Goal: Information Seeking & Learning: Learn about a topic

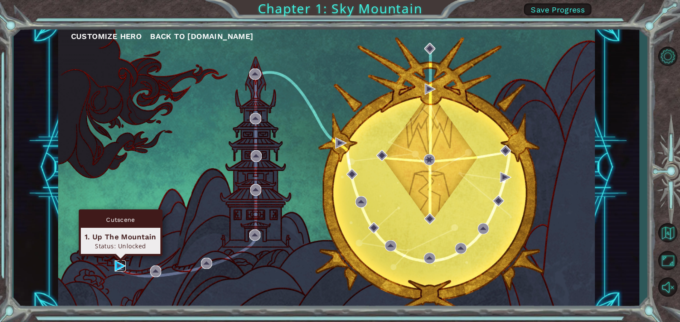
click at [120, 267] on img at bounding box center [120, 265] width 11 height 11
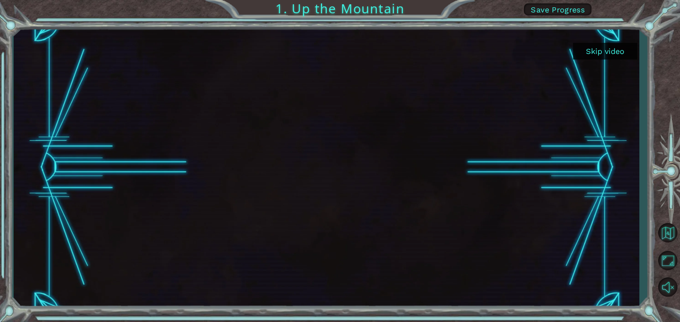
click at [595, 53] on button "Skip video" at bounding box center [605, 51] width 64 height 17
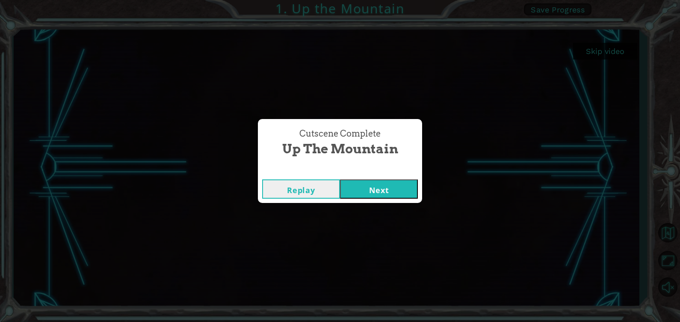
click at [358, 191] on button "Next" at bounding box center [379, 188] width 78 height 19
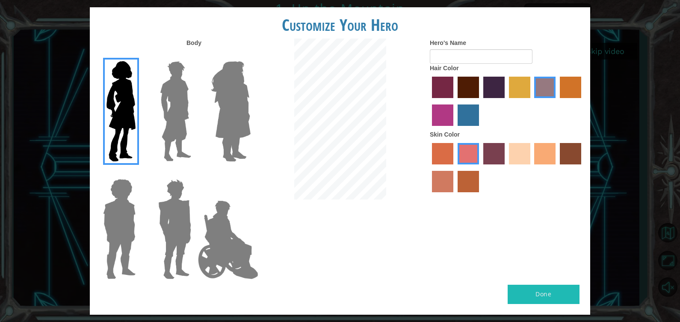
click at [164, 134] on img at bounding box center [176, 111] width 38 height 107
click at [195, 56] on input "Hero Lars" at bounding box center [195, 56] width 0 height 0
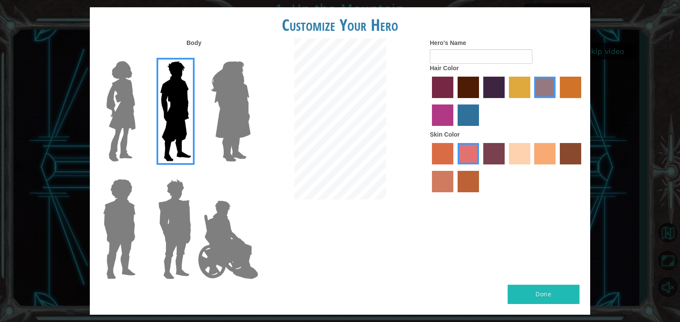
click at [231, 135] on img at bounding box center [230, 111] width 47 height 107
click at [250, 56] on input "Hero Amethyst" at bounding box center [250, 56] width 0 height 0
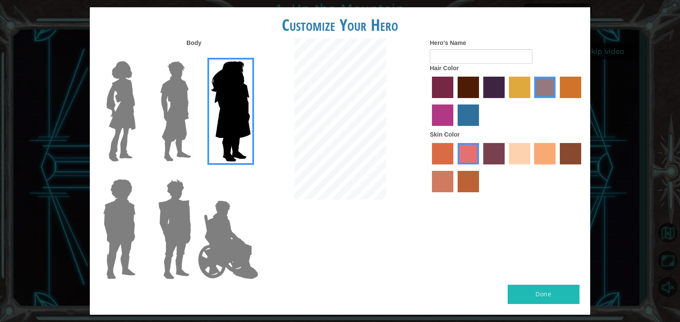
click at [119, 212] on img at bounding box center [119, 228] width 39 height 107
click at [139, 173] on input "Hero Steven" at bounding box center [139, 173] width 0 height 0
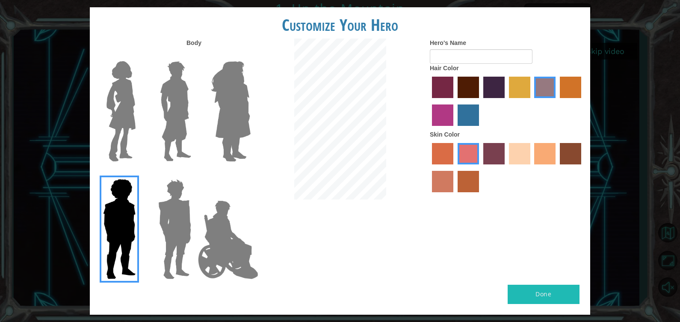
click at [173, 220] on img at bounding box center [175, 228] width 40 height 107
click at [195, 173] on input "Hero Garnet" at bounding box center [195, 173] width 0 height 0
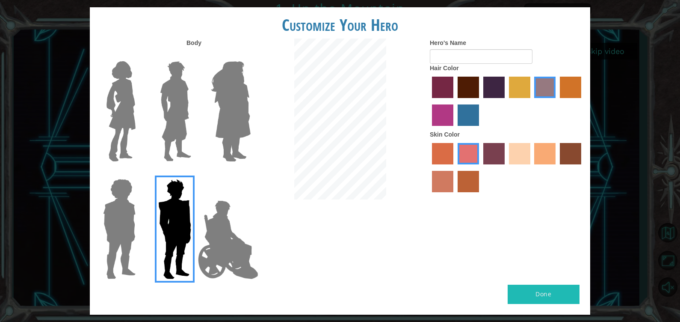
click at [173, 126] on img at bounding box center [176, 111] width 38 height 107
click at [195, 56] on input "Hero Lars" at bounding box center [195, 56] width 0 height 0
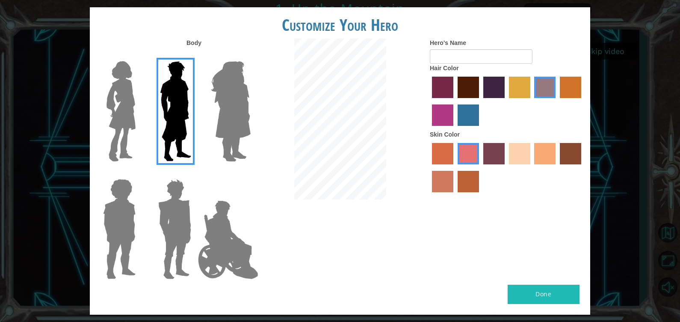
click at [518, 96] on label "tulip tree hair color" at bounding box center [519, 87] width 21 height 21
click at [506, 101] on input "tulip tree hair color" at bounding box center [506, 101] width 0 height 0
click at [487, 89] on label "hot purple hair color" at bounding box center [493, 87] width 21 height 21
click at [480, 101] on input "hot purple hair color" at bounding box center [480, 101] width 0 height 0
click at [571, 88] on label "gold drop hair color" at bounding box center [570, 87] width 21 height 21
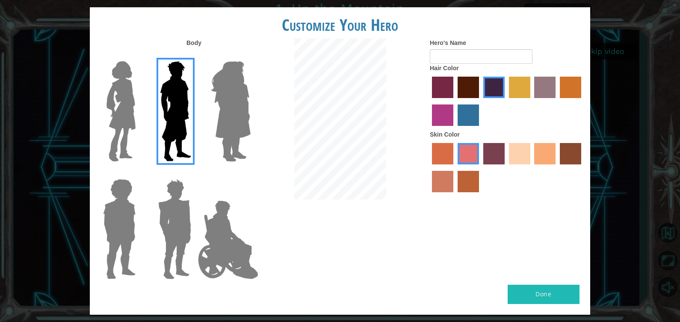
click at [557, 101] on input "gold drop hair color" at bounding box center [557, 101] width 0 height 0
click at [469, 109] on label "lachmara hair color" at bounding box center [468, 114] width 21 height 21
click at [455, 129] on input "lachmara hair color" at bounding box center [455, 129] width 0 height 0
click at [449, 90] on label "paprika hair color" at bounding box center [442, 87] width 21 height 21
click at [429, 101] on input "paprika hair color" at bounding box center [429, 101] width 0 height 0
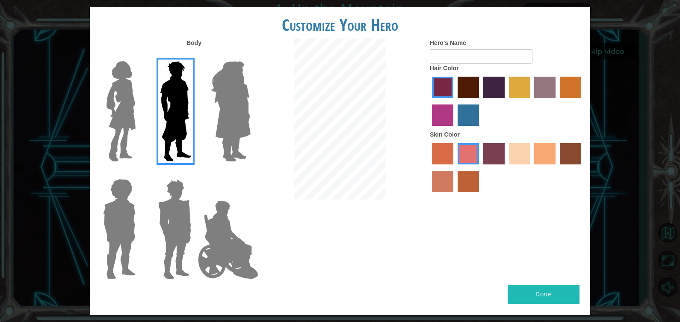
click at [492, 81] on label "hot purple hair color" at bounding box center [493, 87] width 21 height 21
click at [480, 101] on input "hot purple hair color" at bounding box center [480, 101] width 0 height 0
click at [518, 148] on label "sandy beach skin color" at bounding box center [519, 153] width 21 height 21
click at [506, 167] on input "sandy beach skin color" at bounding box center [506, 167] width 0 height 0
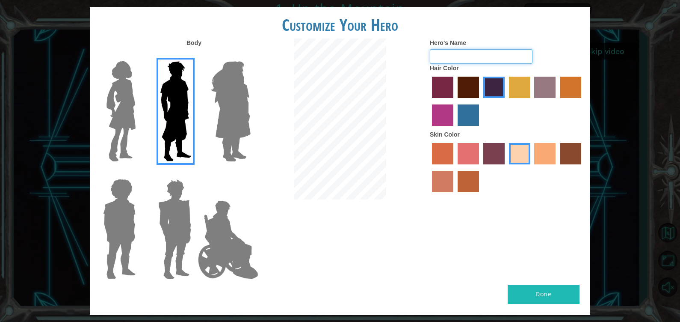
click at [471, 53] on input "Hero's Name" at bounding box center [481, 56] width 103 height 15
type input "akyas"
click at [564, 297] on button "Done" at bounding box center [544, 294] width 72 height 19
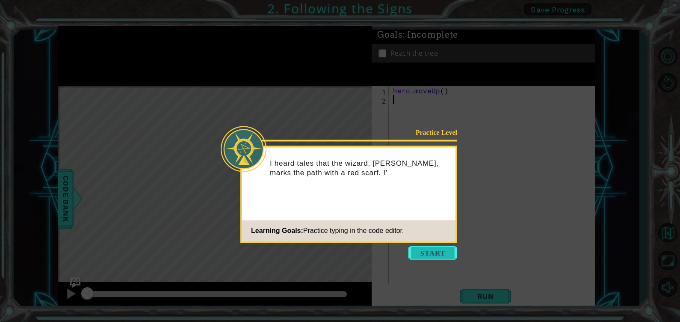
click at [439, 256] on button "Start" at bounding box center [433, 253] width 49 height 14
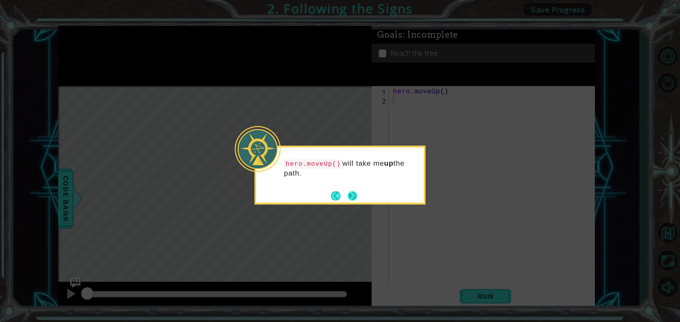
click at [349, 195] on button "Next" at bounding box center [352, 195] width 9 height 9
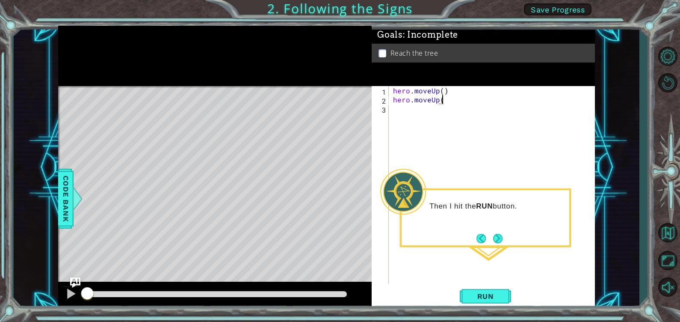
scroll to position [0, 3]
type textarea "hero.moveUp()"
click at [494, 299] on span "Run" at bounding box center [486, 296] width 34 height 9
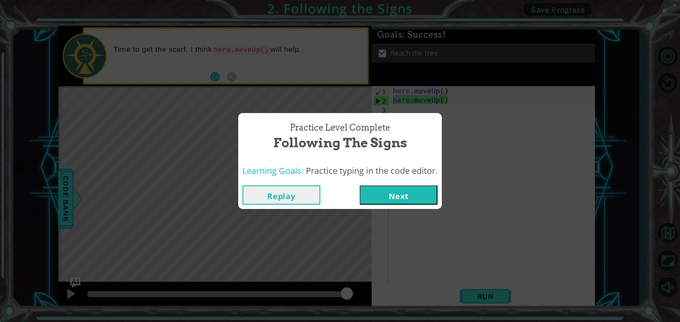
click at [372, 198] on button "Next" at bounding box center [399, 194] width 78 height 19
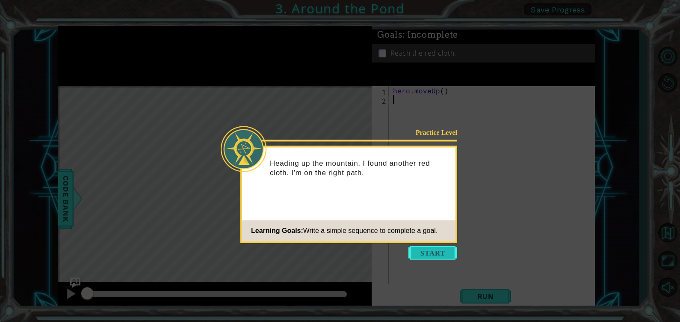
click at [434, 247] on button "Start" at bounding box center [433, 253] width 49 height 14
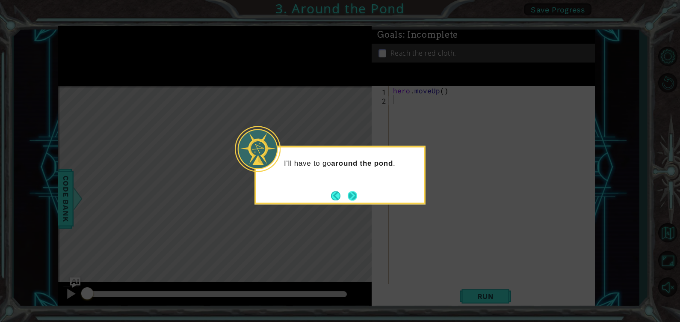
click at [351, 195] on button "Next" at bounding box center [352, 195] width 9 height 9
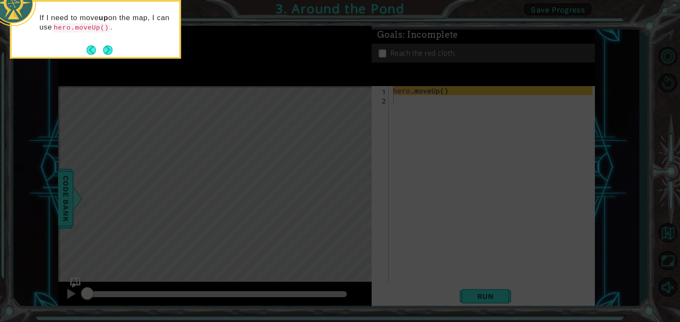
click at [112, 45] on footer at bounding box center [99, 50] width 26 height 13
click at [110, 48] on button "Next" at bounding box center [107, 49] width 9 height 9
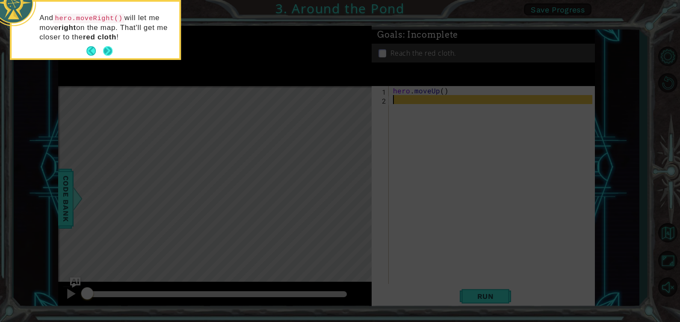
click at [110, 49] on button "Next" at bounding box center [107, 50] width 9 height 9
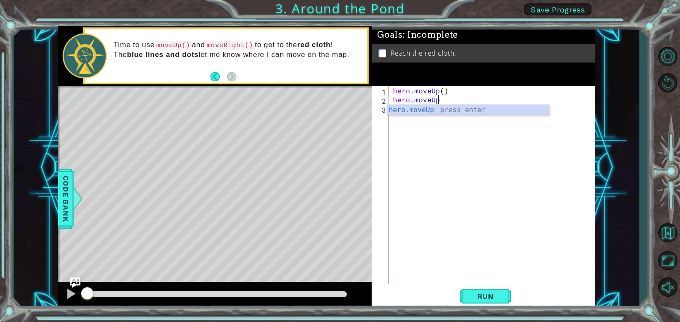
scroll to position [0, 3]
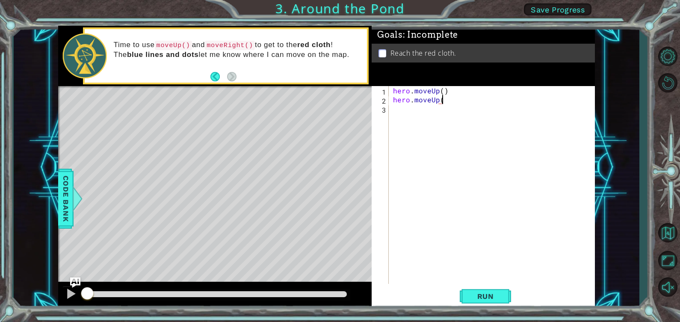
type textarea "hero.moveUp()"
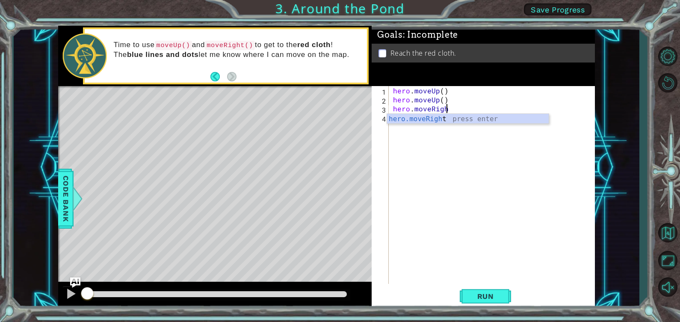
scroll to position [0, 3]
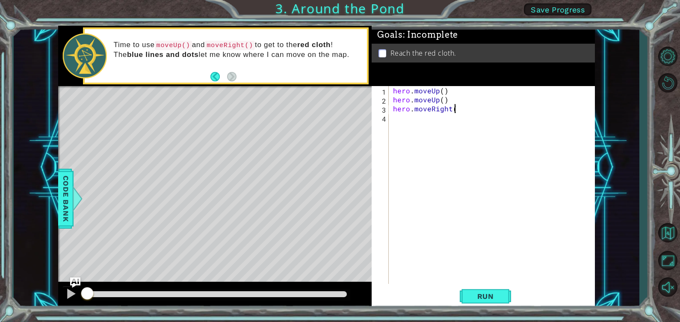
type textarea "hero.moveRight()"
click at [389, 118] on div "4" at bounding box center [380, 118] width 15 height 9
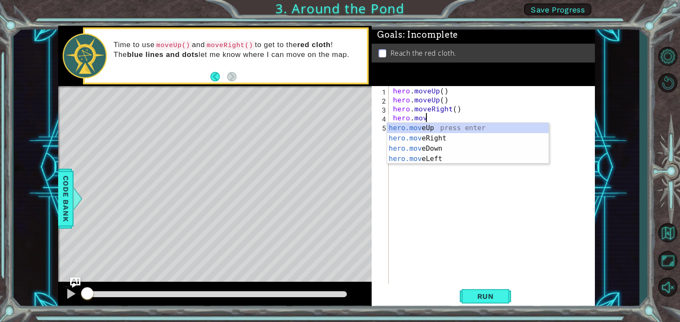
scroll to position [0, 1]
click at [443, 156] on div "hero.move Up press enter hero.move Right press enter hero.move Down press enter…" at bounding box center [468, 154] width 162 height 62
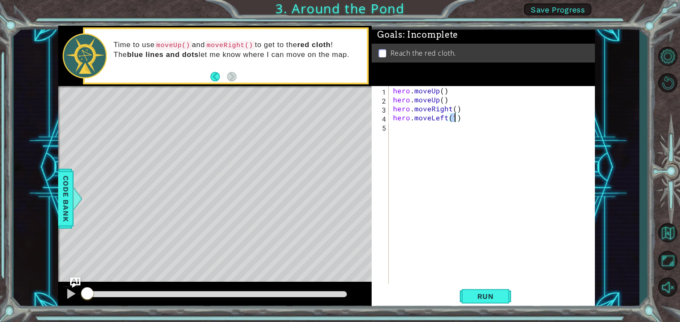
type textarea "hero.moveLeft()"
click at [451, 141] on div "hero . moveUp ( ) hero . moveUp ( ) hero . moveRight ( ) hero . moveLeft ( )" at bounding box center [493, 194] width 205 height 216
click at [481, 292] on span "Run" at bounding box center [486, 296] width 34 height 9
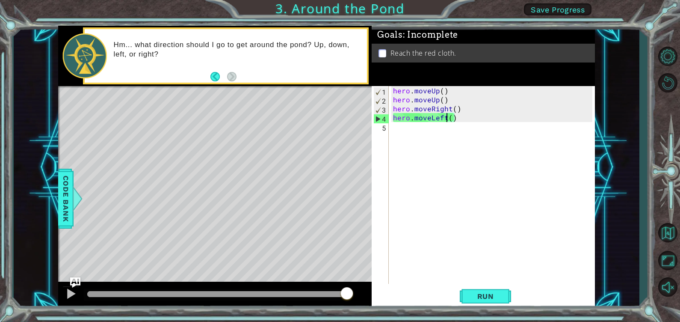
click at [445, 117] on div "hero . moveUp ( ) hero . moveUp ( ) hero . moveRight ( ) hero . moveLeft ( )" at bounding box center [493, 194] width 205 height 216
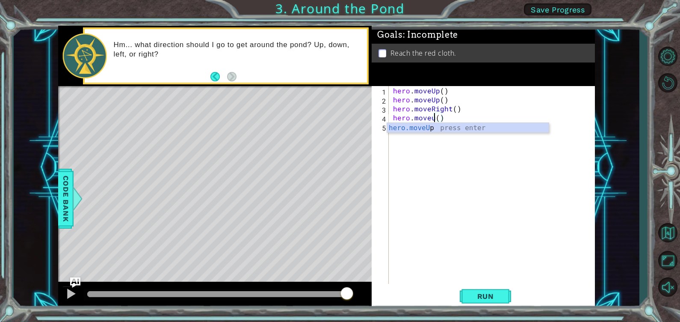
scroll to position [0, 2]
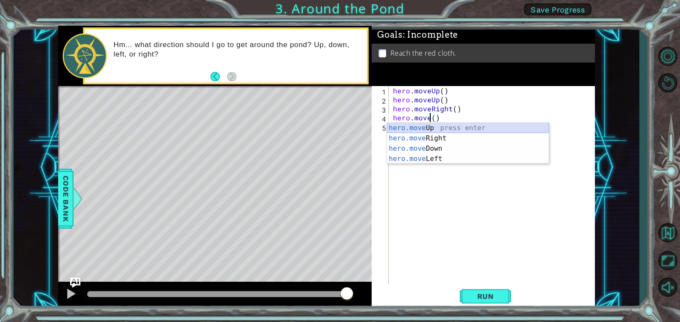
click at [453, 123] on div "hero.move Up press enter hero.move Right press enter hero.move Down press enter…" at bounding box center [468, 154] width 162 height 62
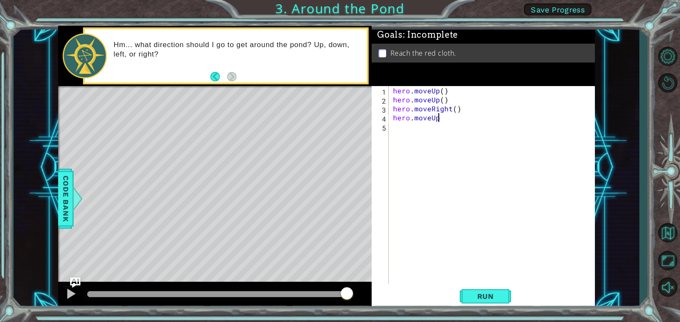
scroll to position [0, 3]
type textarea "hero.moveUp()"
click at [465, 287] on button "Run" at bounding box center [485, 296] width 51 height 22
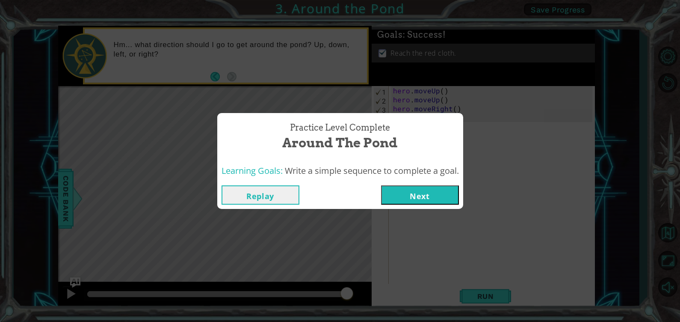
click at [433, 196] on button "Next" at bounding box center [420, 194] width 78 height 19
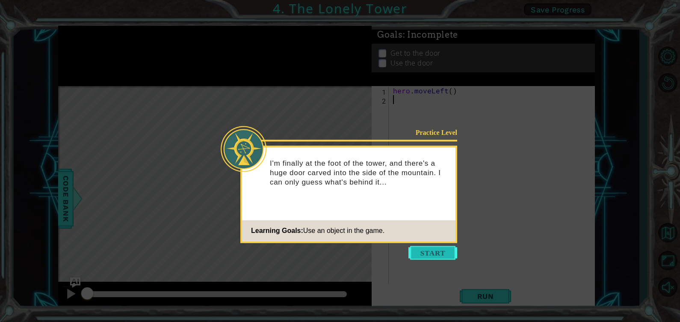
click at [422, 248] on button "Start" at bounding box center [433, 253] width 49 height 14
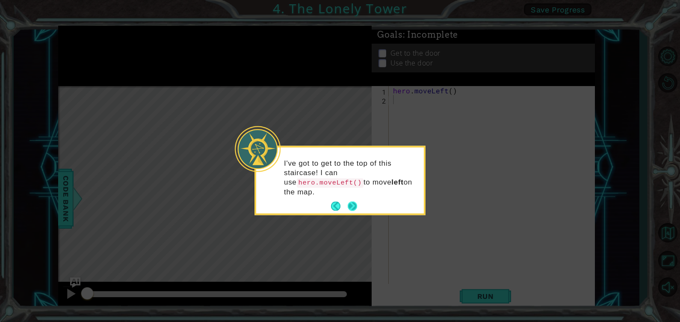
click at [353, 202] on button "Next" at bounding box center [352, 206] width 9 height 9
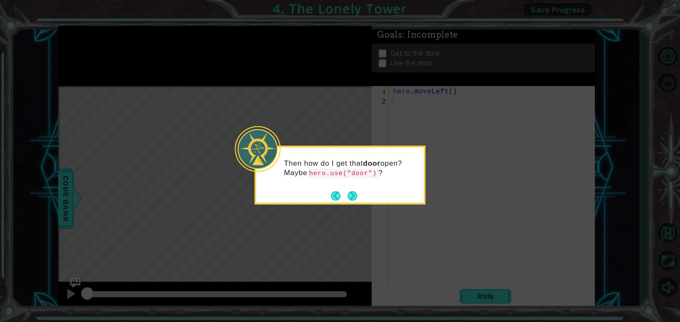
click at [353, 195] on button "Next" at bounding box center [352, 195] width 9 height 9
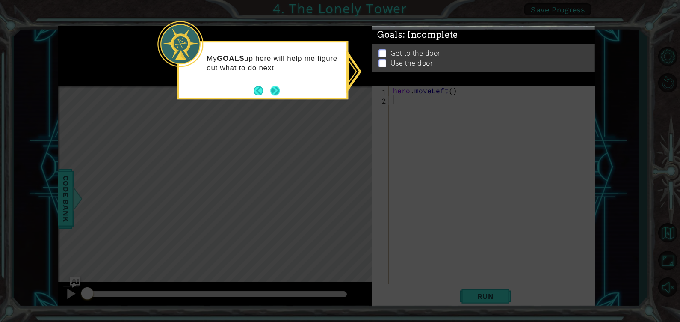
click at [278, 86] on button "Next" at bounding box center [274, 90] width 9 height 9
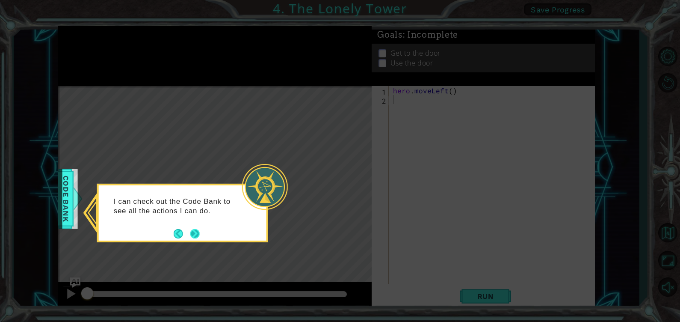
click at [195, 234] on button "Next" at bounding box center [194, 233] width 9 height 9
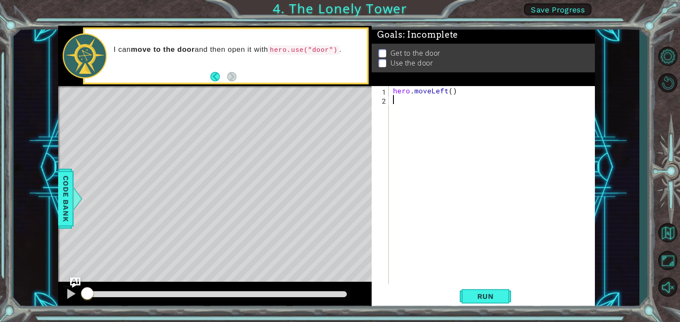
click at [450, 90] on div "hero . moveLeft ( )" at bounding box center [493, 194] width 205 height 216
type textarea "hero.moveLeft(2)"
click at [486, 298] on span "Run" at bounding box center [486, 296] width 34 height 9
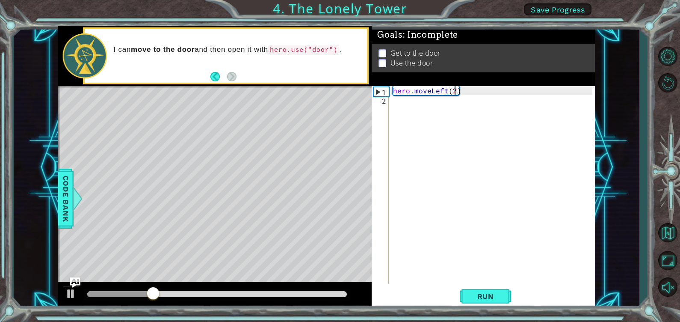
click at [475, 113] on div "hero . moveLeft ( 2 )" at bounding box center [493, 194] width 205 height 216
click at [70, 294] on div at bounding box center [70, 293] width 11 height 11
drag, startPoint x: 199, startPoint y: 287, endPoint x: 86, endPoint y: 297, distance: 112.5
click at [86, 297] on div at bounding box center [90, 293] width 15 height 15
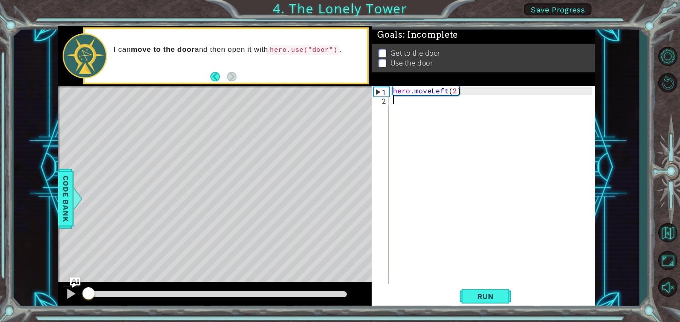
drag, startPoint x: 89, startPoint y: 292, endPoint x: 83, endPoint y: 293, distance: 7.0
click at [83, 293] on div at bounding box center [88, 293] width 15 height 15
click at [415, 108] on div "hero . moveLeft ( 2 )" at bounding box center [493, 194] width 205 height 216
click at [372, 89] on div "1 2 hero . moveLeft ( 2 ) ההההההההההההההההההההההההההההההההההההההההההההההההההההה…" at bounding box center [482, 185] width 221 height 198
click at [375, 90] on div "1" at bounding box center [381, 91] width 15 height 9
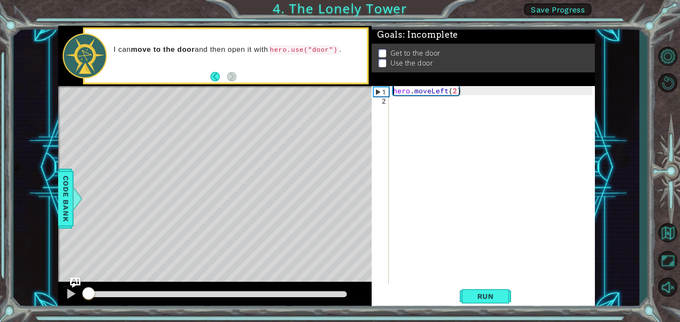
click at [374, 90] on div "1" at bounding box center [381, 91] width 15 height 9
type textarea "hero.moveLeft(2)"
click at [214, 76] on button "Back" at bounding box center [218, 76] width 17 height 9
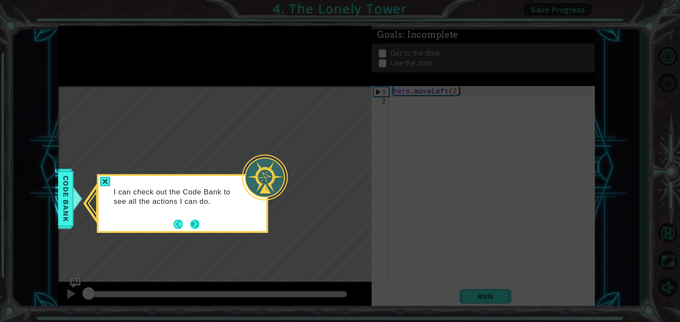
click at [192, 219] on button "Next" at bounding box center [194, 223] width 9 height 9
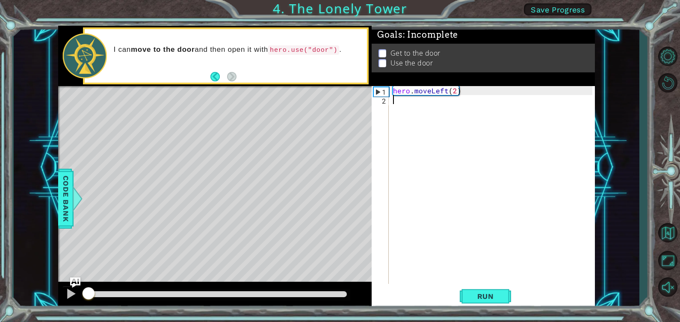
click at [402, 100] on div "hero . moveLeft ( 2 )" at bounding box center [493, 194] width 205 height 216
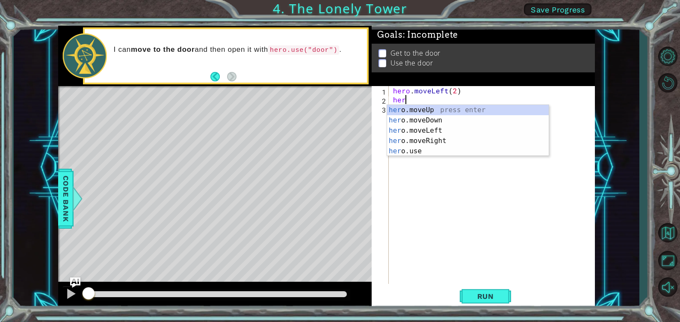
type textarea "hero"
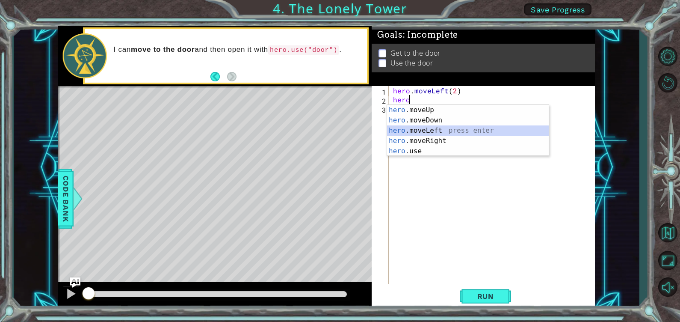
click at [418, 127] on div "hero .moveUp press enter hero .moveDown press enter hero .moveLeft press enter …" at bounding box center [468, 141] width 162 height 72
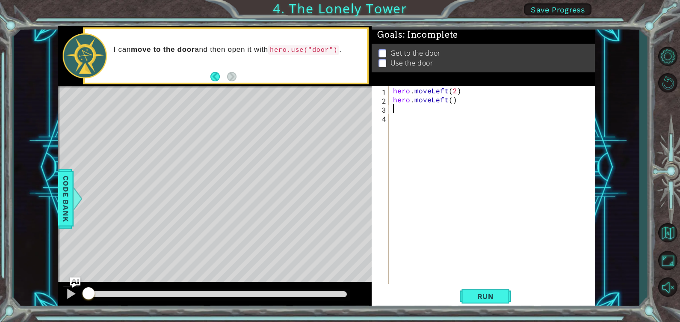
click at [451, 103] on div "hero . moveLeft ( 2 ) hero . moveLeft ( )" at bounding box center [493, 194] width 205 height 216
type textarea "hero.moveLeft(2)"
click at [397, 110] on div "hero . moveLeft ( 2 ) hero . moveLeft ( 2 )" at bounding box center [493, 194] width 205 height 216
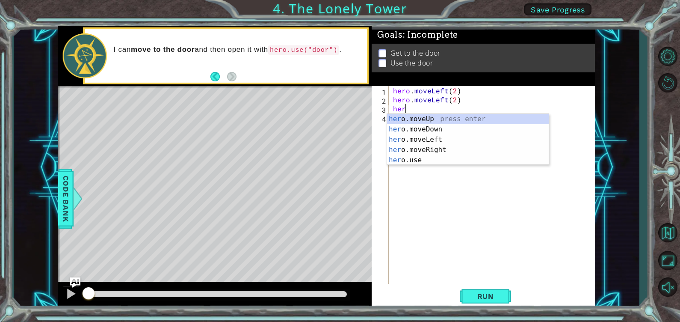
scroll to position [0, 0]
type textarea "hero."
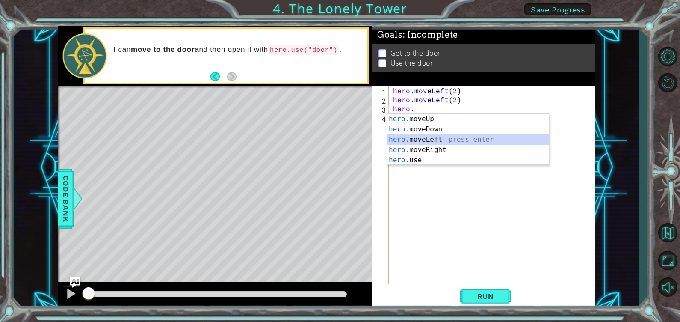
click at [430, 139] on div "hero. moveUp press enter hero. moveDown press enter hero. moveLeft press enter …" at bounding box center [468, 150] width 162 height 72
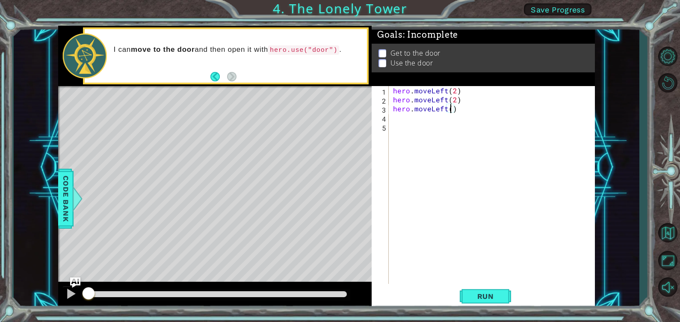
click at [450, 110] on div "hero . moveLeft ( 2 ) hero . moveLeft ( 2 ) hero . moveLeft ( )" at bounding box center [493, 194] width 205 height 216
type textarea "hero.moveLeft(2)"
click at [394, 117] on div "hero . moveLeft ( 2 ) hero . moveLeft ( 2 ) hero . moveLeft ( 2 )" at bounding box center [493, 194] width 205 height 216
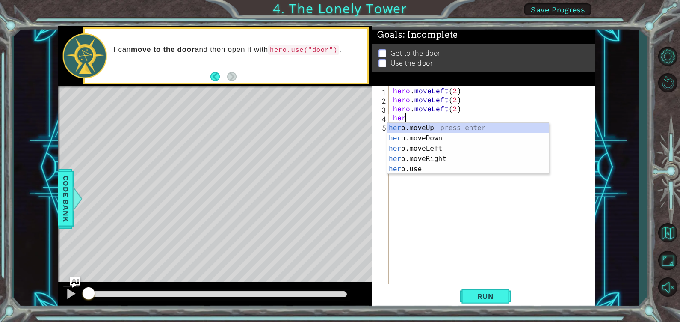
scroll to position [0, 0]
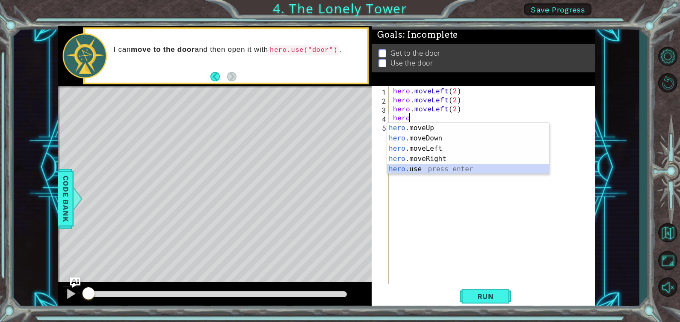
click at [434, 164] on div "hero .moveUp press enter hero .moveDown press enter hero .moveLeft press enter …" at bounding box center [468, 159] width 162 height 72
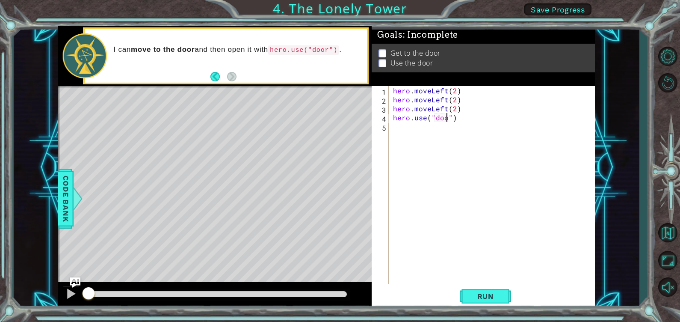
scroll to position [0, 3]
click at [503, 287] on button "Run" at bounding box center [485, 296] width 51 height 22
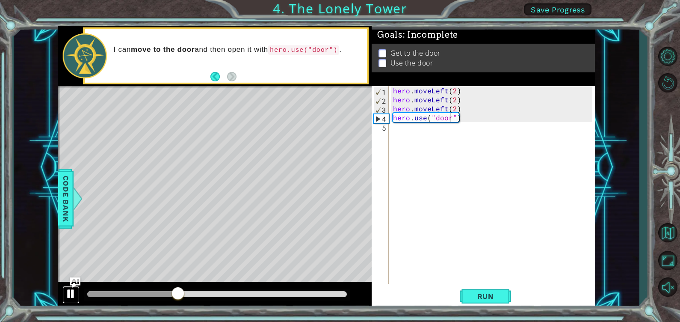
click at [71, 297] on div at bounding box center [70, 293] width 11 height 11
click at [446, 99] on div "hero . moveLeft ( 2 ) hero . moveLeft ( 2 ) hero . moveLeft ( 2 ) hero . use ( …" at bounding box center [493, 194] width 205 height 216
click at [372, 119] on div "hero.moveLeft(2) 1 2 3 4 5 hero . moveLeft ( 2 ) hero . moveLeft ( 2 ) hero . m…" at bounding box center [482, 185] width 221 height 198
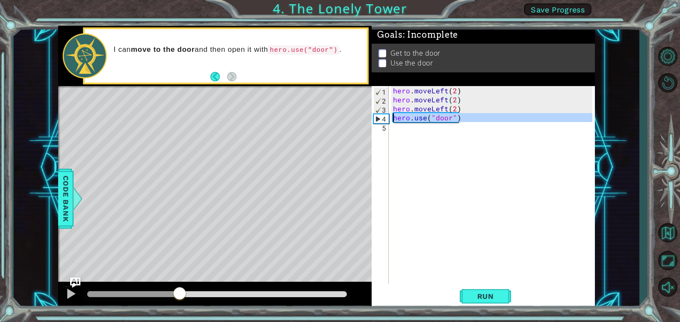
click at [374, 119] on div "4" at bounding box center [381, 118] width 15 height 9
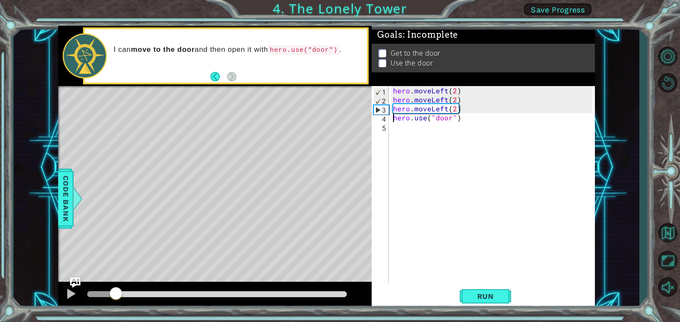
drag, startPoint x: 179, startPoint y: 293, endPoint x: 91, endPoint y: 293, distance: 88.1
click at [111, 292] on div at bounding box center [115, 293] width 15 height 15
click at [87, 293] on div at bounding box center [101, 294] width 29 height 6
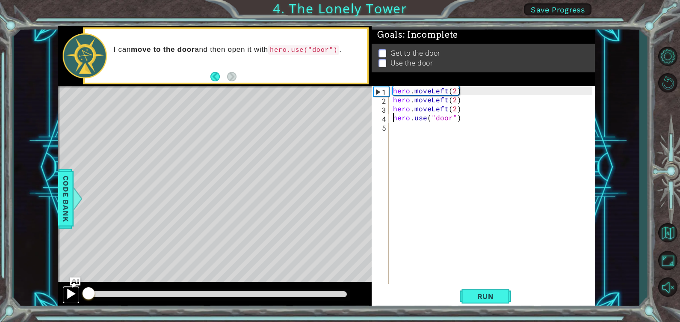
click at [71, 291] on div at bounding box center [70, 293] width 11 height 11
click at [71, 289] on div at bounding box center [70, 293] width 11 height 11
drag, startPoint x: 101, startPoint y: 289, endPoint x: 54, endPoint y: 293, distance: 46.9
click at [56, 293] on div "1 ההההההההההההההההההההההההההההההההההההההההההההההההההההההההההההההההההההההההההההה…" at bounding box center [327, 167] width 626 height 283
click at [494, 299] on span "Run" at bounding box center [486, 296] width 34 height 9
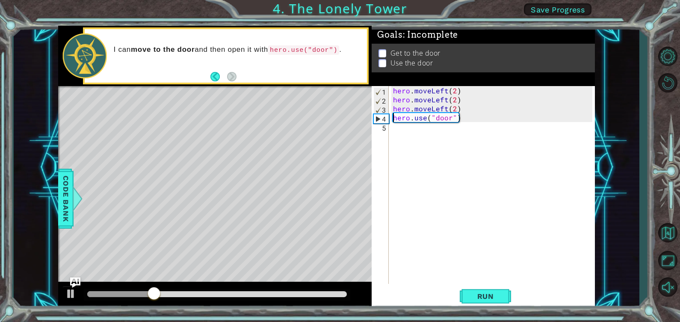
click at [445, 102] on div "hero . moveLeft ( 2 ) hero . moveLeft ( 2 ) hero . moveLeft ( 2 ) hero . use ( …" at bounding box center [493, 194] width 205 height 216
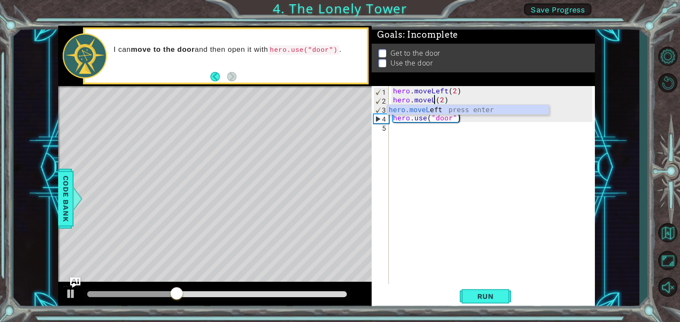
scroll to position [0, 3]
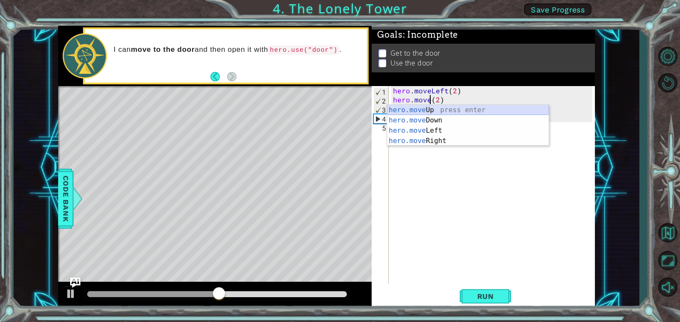
click at [443, 108] on div "hero.move Up press enter hero.move Down press enter hero.move Left press enter …" at bounding box center [468, 136] width 162 height 62
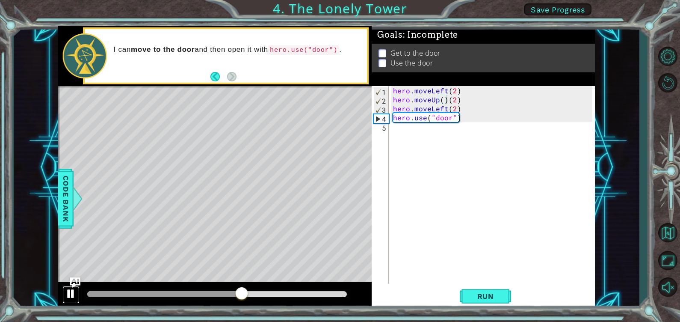
click at [68, 297] on div at bounding box center [70, 293] width 11 height 11
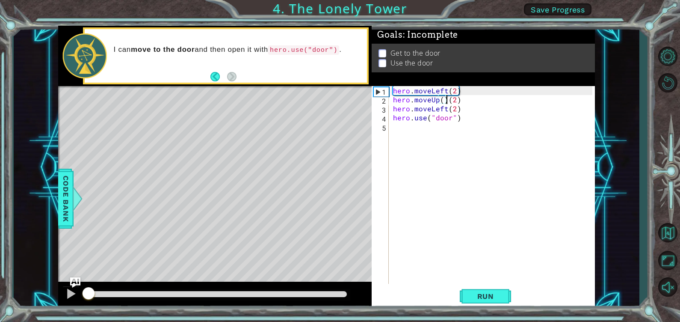
drag, startPoint x: 243, startPoint y: 293, endPoint x: 75, endPoint y: 273, distance: 169.0
click at [75, 273] on div "methods hero moveDown(steps) moveUp(steps) moveLeft(steps) moveRight(steps) use…" at bounding box center [326, 167] width 537 height 283
click at [486, 297] on span "Run" at bounding box center [486, 296] width 34 height 9
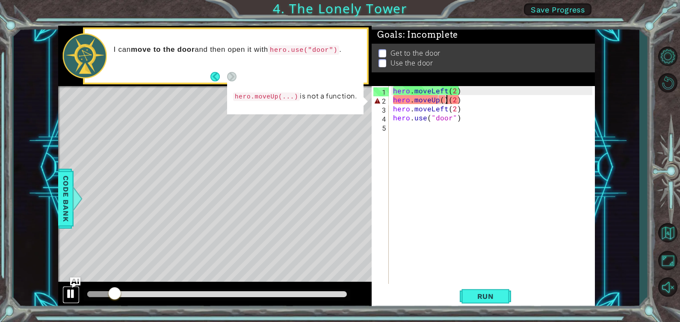
click at [67, 289] on div at bounding box center [70, 293] width 11 height 11
drag, startPoint x: 120, startPoint y: 293, endPoint x: 101, endPoint y: 293, distance: 19.7
click at [101, 293] on div at bounding box center [99, 293] width 15 height 15
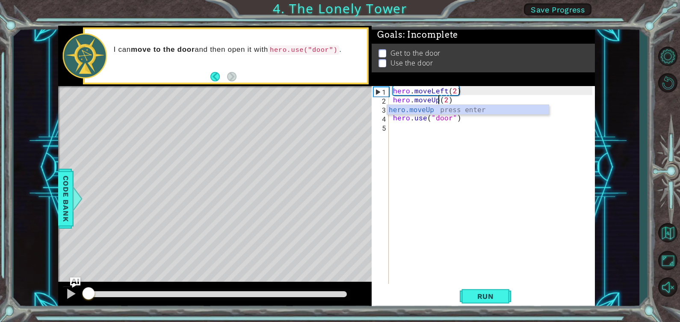
drag, startPoint x: 107, startPoint y: 295, endPoint x: 41, endPoint y: 300, distance: 65.2
click at [41, 300] on div "1 ההההההההההההההההההההההההההההההההההההההההההההההההההההההההההההההההההההההההההההה…" at bounding box center [327, 167] width 626 height 283
click at [464, 293] on button "Run" at bounding box center [485, 296] width 51 height 22
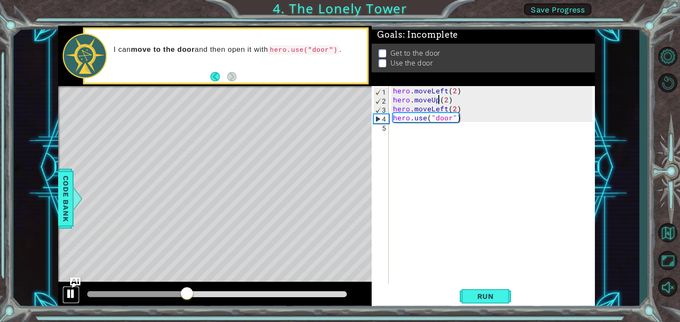
click at [72, 293] on div at bounding box center [70, 293] width 11 height 11
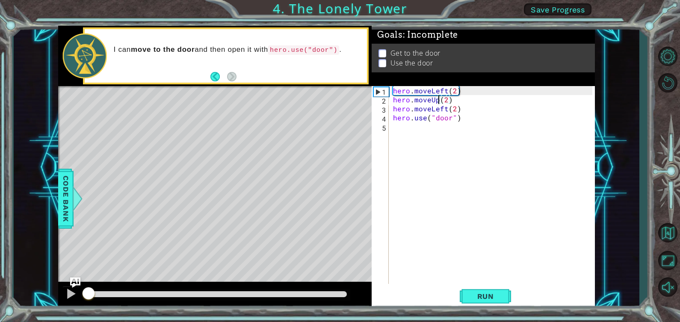
drag, startPoint x: 193, startPoint y: 287, endPoint x: 50, endPoint y: 285, distance: 142.9
click at [50, 285] on div "1 ההההההההההההההההההההההההההההההההההההההההההההההההההההההההההההההההההההההההההההה…" at bounding box center [327, 167] width 626 height 283
click at [447, 109] on div "hero . moveLeft ( 2 ) hero . moveUp ( 2 ) hero . moveLeft ( 2 ) hero . use ( "d…" at bounding box center [493, 194] width 205 height 216
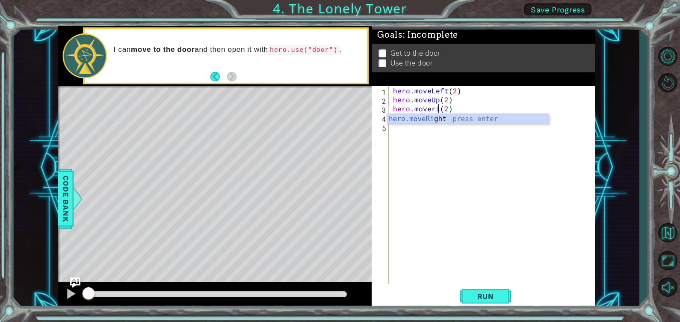
scroll to position [0, 3]
click at [439, 116] on div "hero.moveRi ght press enter" at bounding box center [468, 129] width 162 height 31
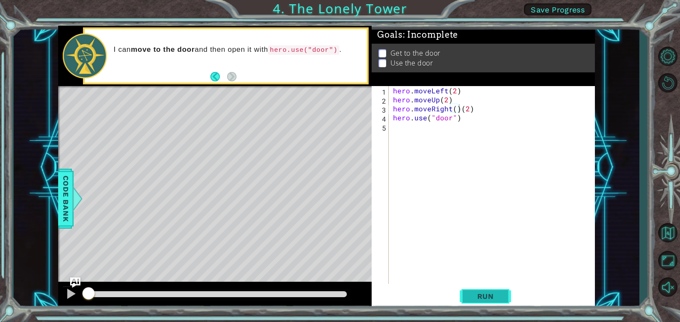
click at [487, 294] on span "Run" at bounding box center [486, 296] width 34 height 9
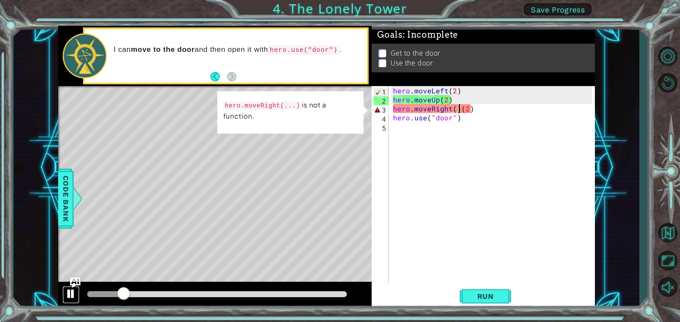
click at [66, 289] on div at bounding box center [70, 293] width 11 height 11
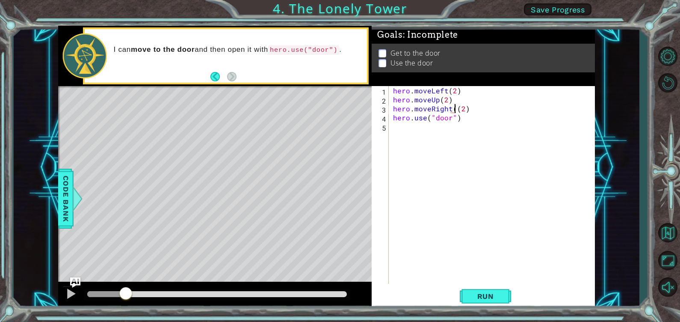
type textarea "hero.moveRight(2)"
click at [483, 295] on span "Run" at bounding box center [486, 296] width 34 height 9
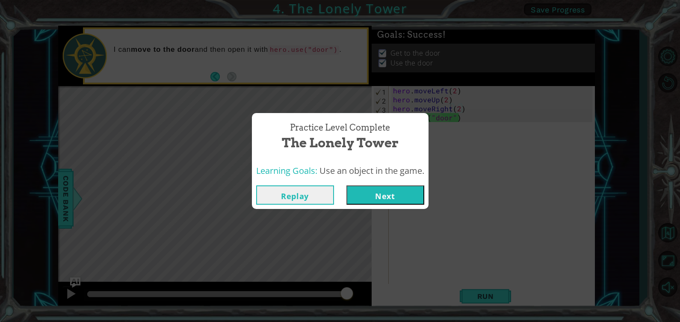
click at [379, 195] on button "Next" at bounding box center [386, 194] width 78 height 19
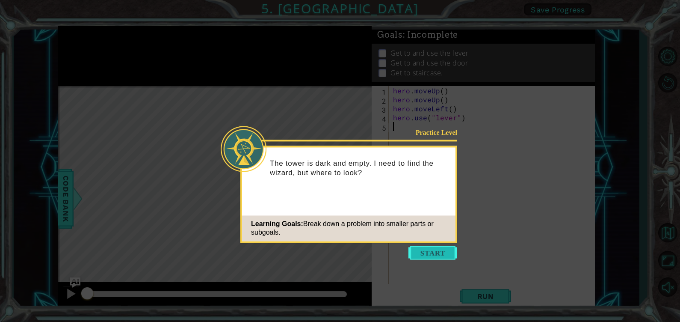
click at [413, 249] on button "Start" at bounding box center [433, 253] width 49 height 14
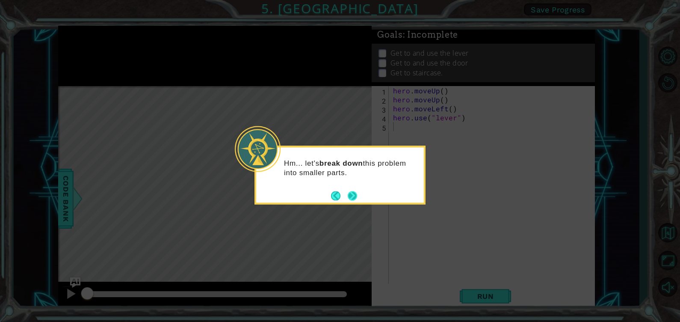
click at [352, 193] on button "Next" at bounding box center [352, 195] width 9 height 9
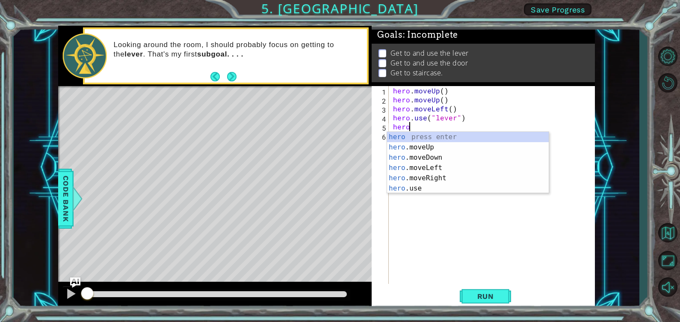
type textarea "hero."
click at [444, 166] on div "hero. moveUp press enter hero. moveDown press enter hero. moveLeft press enter …" at bounding box center [468, 168] width 162 height 72
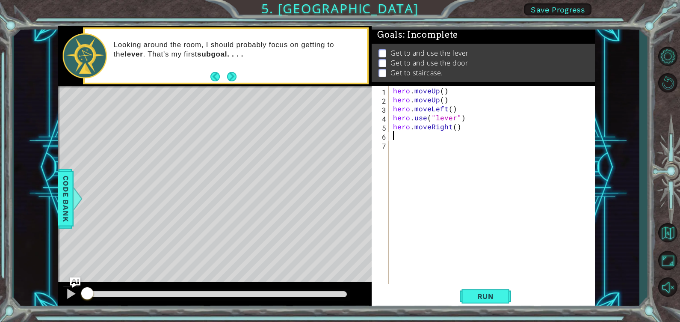
scroll to position [0, 0]
click at [453, 126] on div "hero . moveUp ( ) hero . moveUp ( ) hero . moveLeft ( ) hero . use ( "lever" ) …" at bounding box center [493, 194] width 205 height 216
type textarea "hero.moveRight(3)"
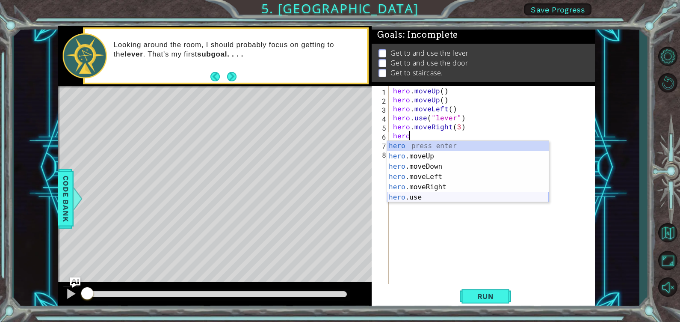
click at [423, 201] on div "hero press enter hero .moveUp press enter hero .moveDown press enter hero .move…" at bounding box center [468, 182] width 162 height 82
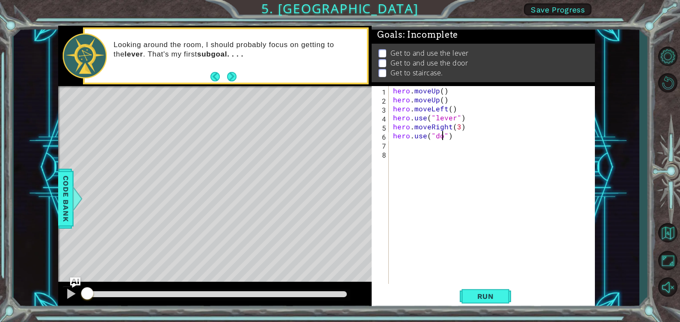
scroll to position [0, 3]
type textarea "hero.use("door")"
click at [398, 143] on div "hero . moveUp ( ) hero . moveUp ( ) hero . moveLeft ( ) hero . use ( "lever" ) …" at bounding box center [493, 194] width 205 height 216
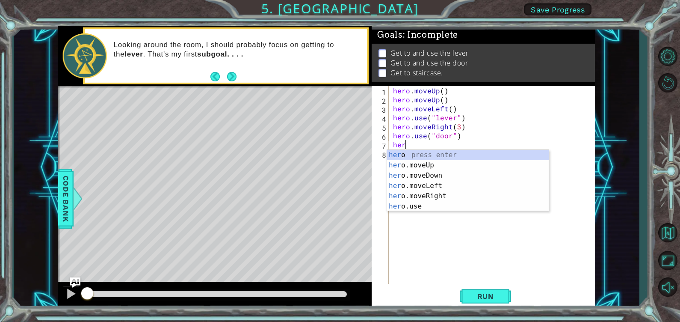
type textarea "hero"
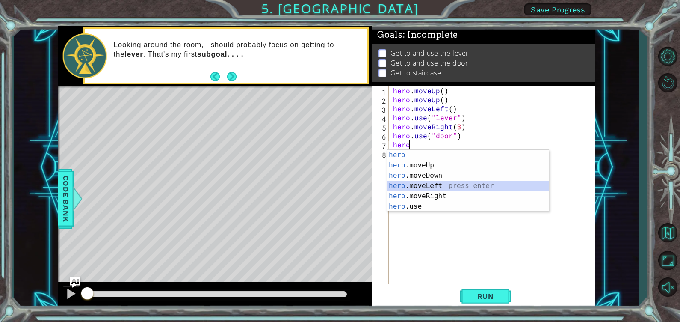
click at [433, 186] on div "hero press enter hero .moveUp press enter hero .moveDown press enter hero .move…" at bounding box center [468, 191] width 162 height 82
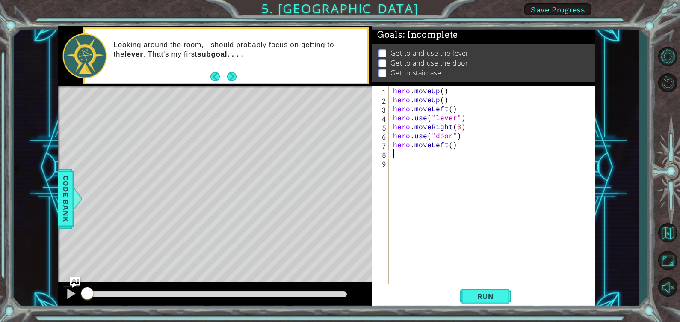
click at [451, 148] on div "hero . moveUp ( ) hero . moveUp ( ) hero . moveLeft ( ) hero . use ( "lever" ) …" at bounding box center [493, 194] width 205 height 216
click at [489, 293] on span "Run" at bounding box center [486, 296] width 34 height 9
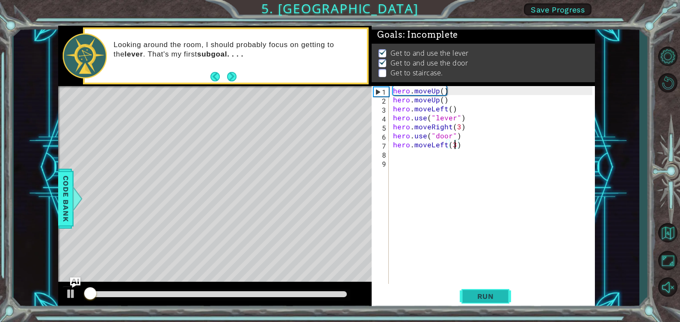
scroll to position [5, 0]
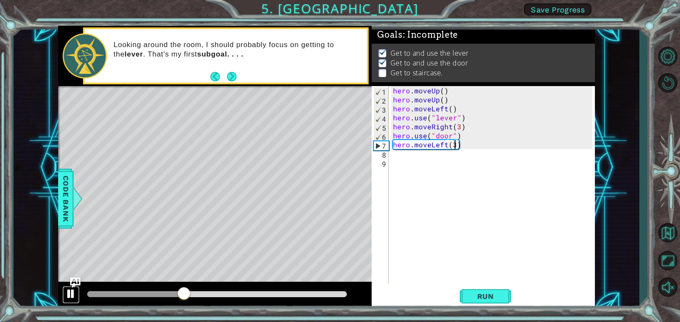
click at [64, 293] on button at bounding box center [70, 295] width 17 height 18
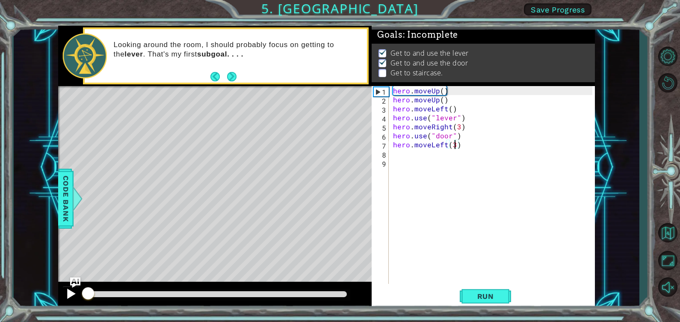
drag, startPoint x: 184, startPoint y: 291, endPoint x: 69, endPoint y: 296, distance: 114.8
click at [69, 296] on div at bounding box center [215, 295] width 314 height 27
click at [460, 144] on div "hero . moveUp ( ) hero . moveUp ( ) hero . moveLeft ( ) hero . use ( "lever" ) …" at bounding box center [493, 194] width 205 height 216
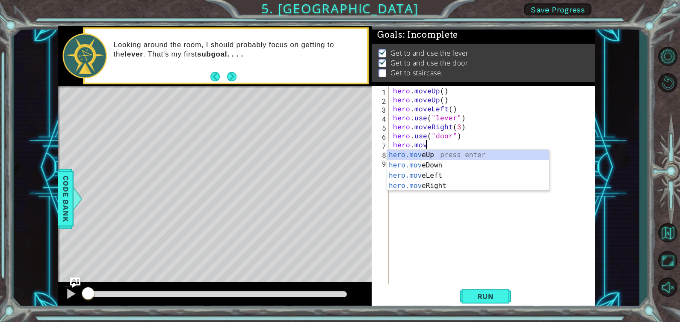
scroll to position [0, 1]
type textarea "hero.move"
click at [434, 154] on div "hero.move Up press enter hero.move Down press enter hero.move Left press enter …" at bounding box center [468, 181] width 162 height 62
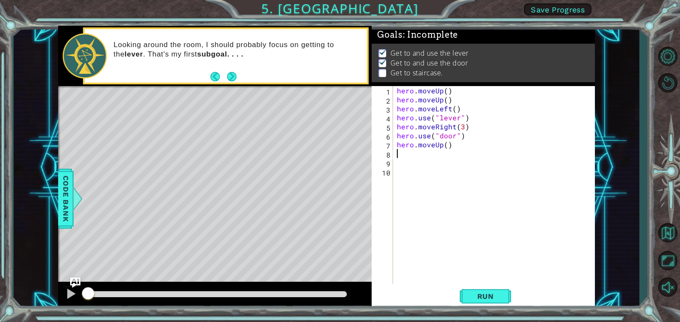
scroll to position [0, 0]
click at [448, 146] on div "hero . moveUp ( ) hero . moveUp ( ) hero . moveLeft ( ) hero . use ( "lever" ) …" at bounding box center [496, 194] width 202 height 216
type textarea "hero.moveUp(2)"
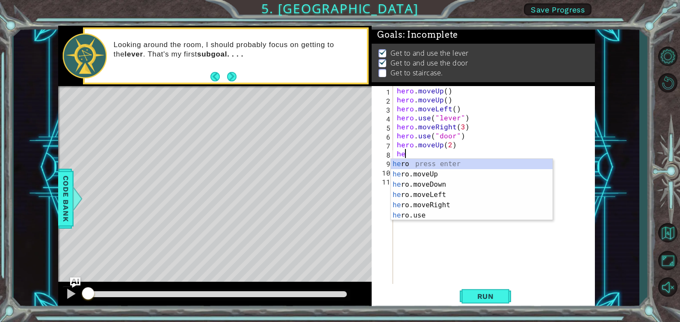
type textarea "hero"
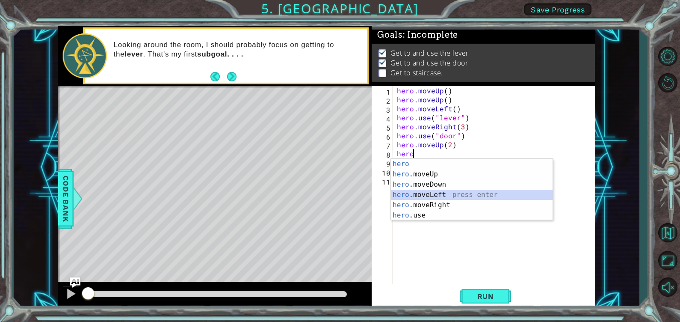
click at [445, 198] on div "hero press enter hero .moveUp press enter hero .moveDown press enter hero .move…" at bounding box center [472, 200] width 162 height 82
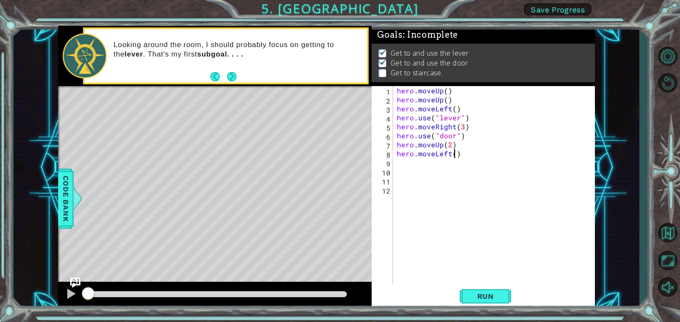
click at [454, 151] on div "hero . moveUp ( ) hero . moveUp ( ) hero . moveLeft ( ) hero . use ( "lever" ) …" at bounding box center [496, 194] width 202 height 216
type textarea "hero.moveLeft(3)"
click at [456, 176] on div "hero . moveUp ( ) hero . moveUp ( ) hero . moveLeft ( ) hero . use ( "lever" ) …" at bounding box center [496, 194] width 202 height 216
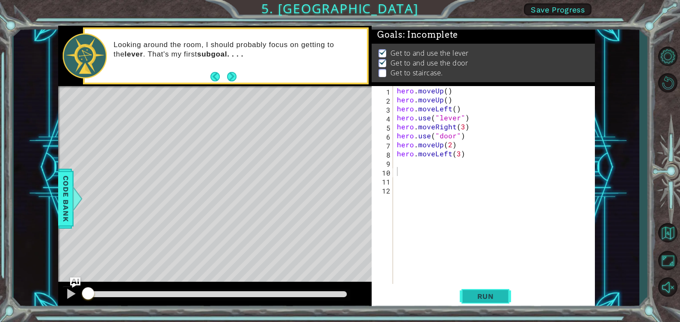
click at [494, 289] on button "Run" at bounding box center [485, 296] width 51 height 22
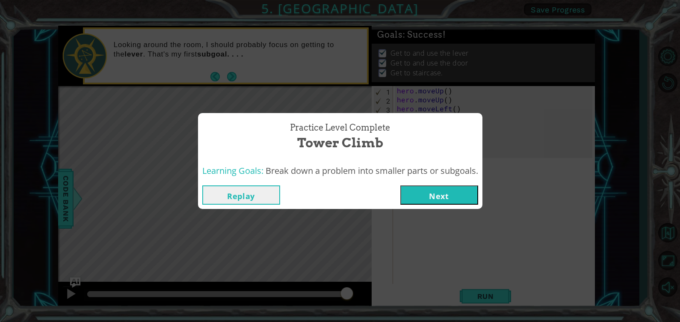
click at [445, 190] on button "Next" at bounding box center [439, 194] width 78 height 19
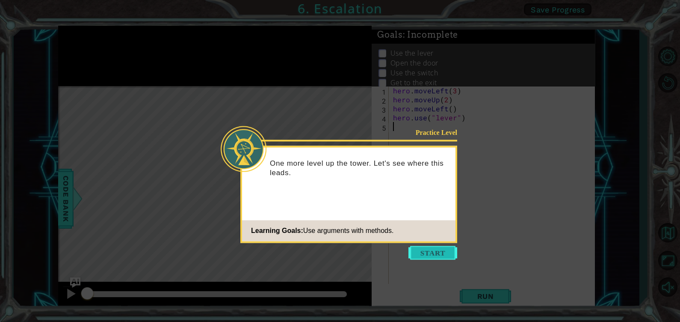
click at [426, 252] on button "Start" at bounding box center [433, 253] width 49 height 14
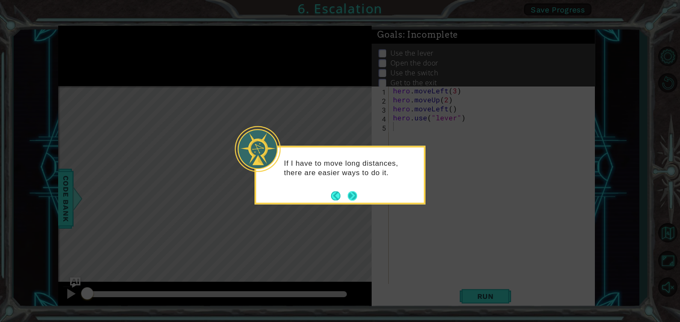
click at [348, 193] on button "Next" at bounding box center [352, 195] width 9 height 9
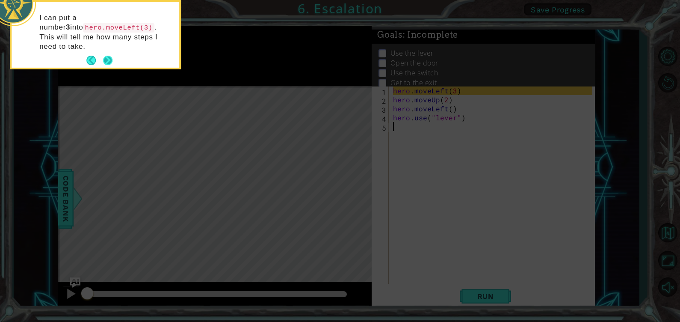
click at [111, 56] on button "Next" at bounding box center [107, 60] width 9 height 9
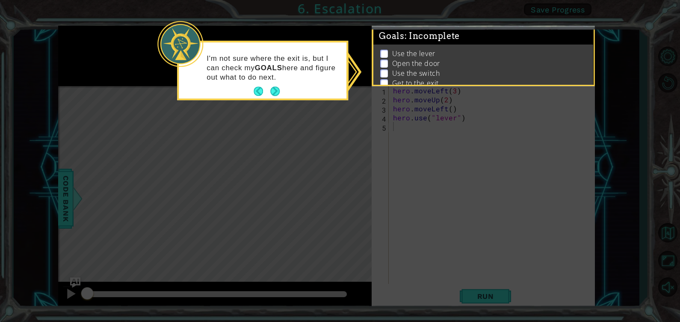
click at [278, 84] on div "I'm not sure where the exit is, but I can check my GOALS here and figure out wh…" at bounding box center [263, 72] width 168 height 53
click at [274, 89] on button "Next" at bounding box center [274, 91] width 9 height 9
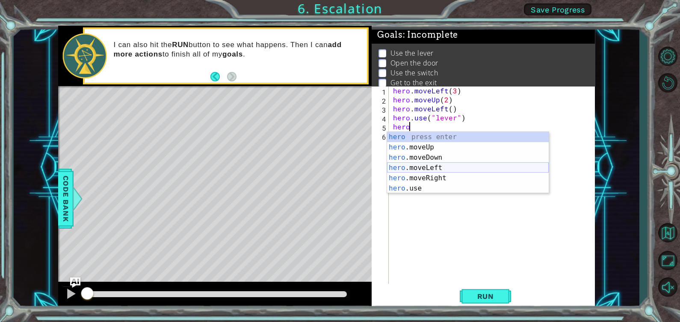
click at [468, 165] on div "hero press enter hero .moveUp press enter hero .moveDown press enter hero .move…" at bounding box center [468, 173] width 162 height 82
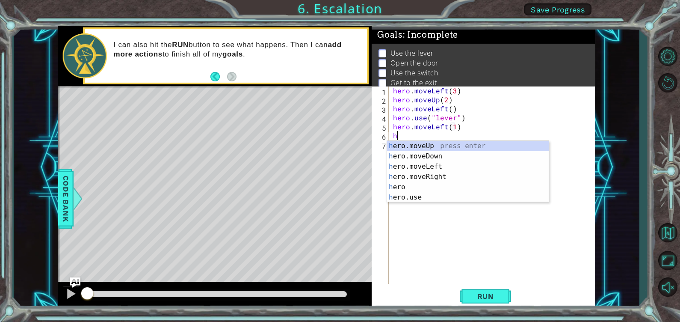
scroll to position [0, 4]
click at [409, 199] on div "hero press enter hero .moveUp press enter hero .moveDown press enter hero .move…" at bounding box center [468, 182] width 162 height 82
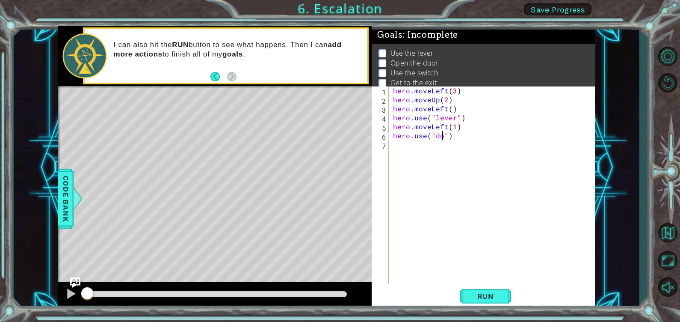
scroll to position [0, 3]
type textarea "hero.use("door")"
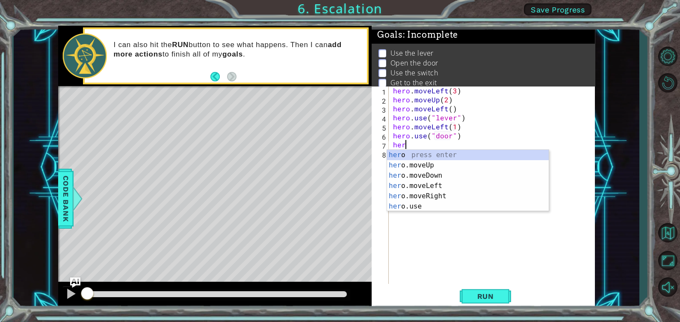
scroll to position [0, 0]
click at [444, 169] on div "hero press enter hero .moveUp press enter hero .moveDown press enter hero .move…" at bounding box center [468, 191] width 162 height 82
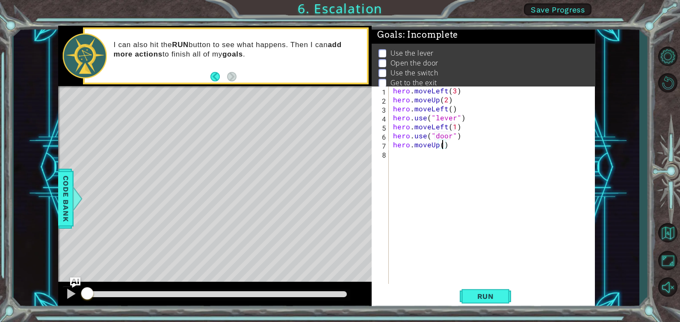
type textarea "hero.moveUp(2)"
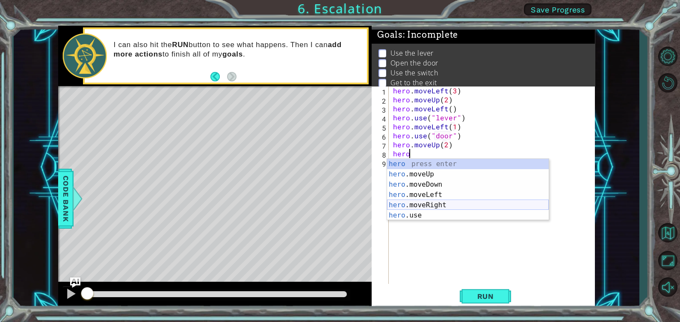
click at [431, 203] on div "hero press enter hero .moveUp press enter hero .moveDown press enter hero .move…" at bounding box center [468, 200] width 162 height 82
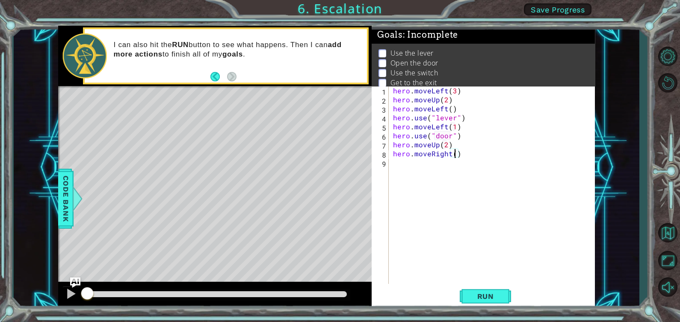
type textarea "hero.moveRight(2)"
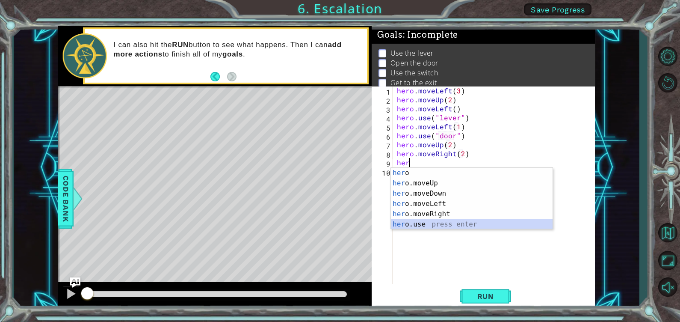
click at [448, 226] on div "her o press enter her o.moveUp press enter her o.moveDown press enter her o.mov…" at bounding box center [472, 209] width 162 height 82
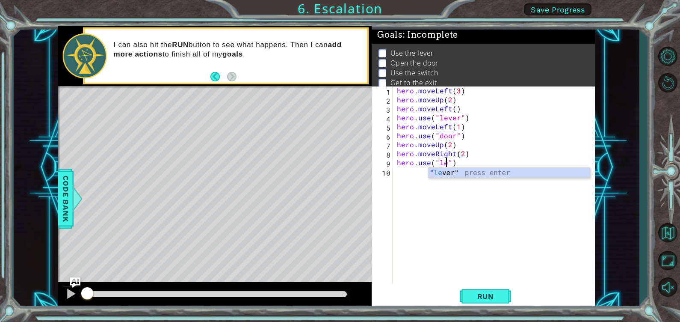
scroll to position [0, 3]
type textarea "hero.use("lever")"
click at [401, 173] on div "hero . moveLeft ( 3 ) hero . moveUp ( 2 ) hero . moveLeft ( ) hero . use ( "lev…" at bounding box center [496, 194] width 202 height 216
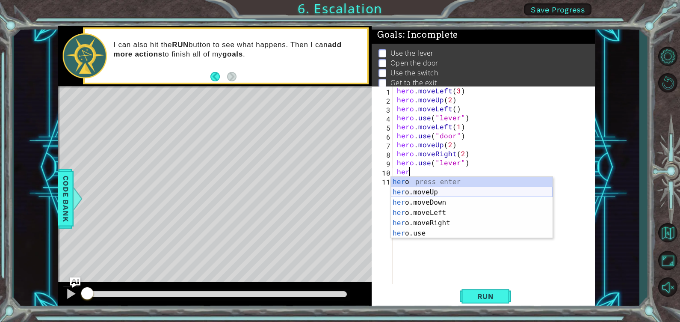
click at [434, 193] on div "her o press enter her o.moveUp press enter her o.moveDown press enter her o.mov…" at bounding box center [472, 218] width 162 height 82
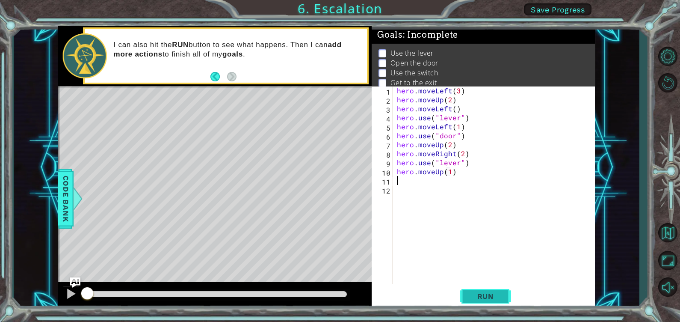
type textarea "hero.moveUp(1)"
click at [486, 293] on span "Run" at bounding box center [486, 296] width 34 height 9
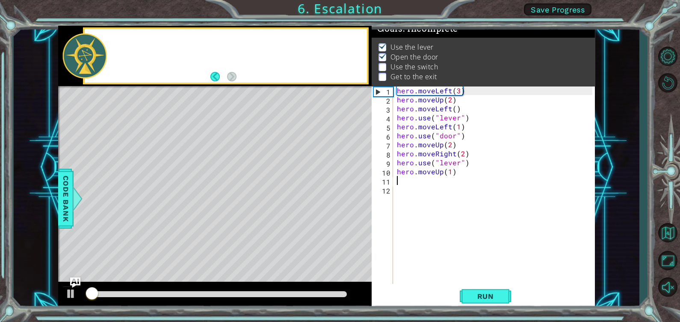
scroll to position [10, 0]
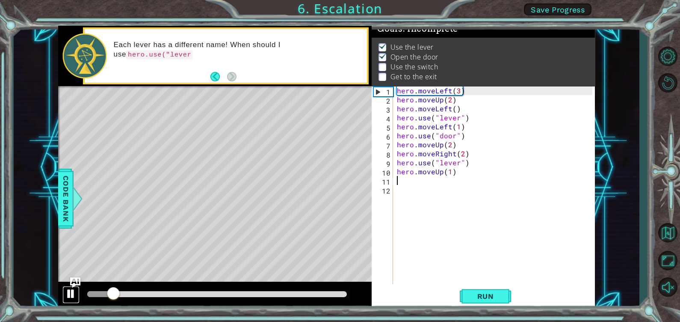
click at [66, 293] on div at bounding box center [70, 293] width 11 height 11
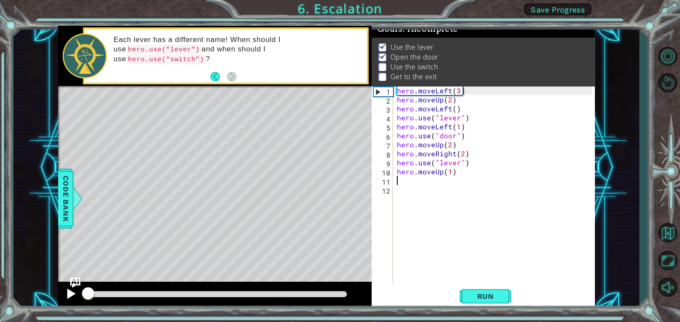
drag, startPoint x: 116, startPoint y: 290, endPoint x: 74, endPoint y: 292, distance: 42.0
click at [74, 292] on div at bounding box center [215, 295] width 314 height 27
click at [456, 162] on div "hero . moveLeft ( 3 ) hero . moveUp ( 2 ) hero . moveLeft ( ) hero . use ( "lev…" at bounding box center [496, 194] width 202 height 216
click at [458, 163] on div "hero . moveLeft ( 3 ) hero . moveUp ( 2 ) hero . moveLeft ( ) hero . use ( "lev…" at bounding box center [496, 194] width 202 height 216
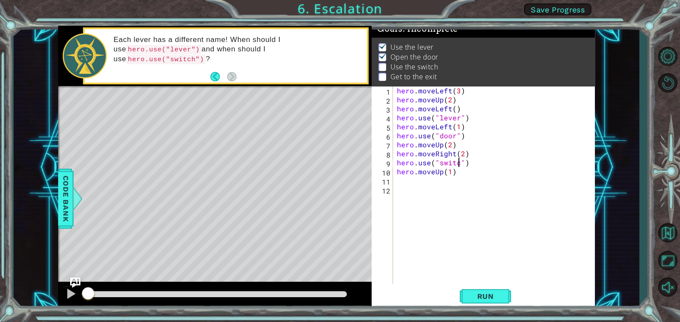
type textarea "hero.use("switch")"
click at [469, 298] on span "Run" at bounding box center [486, 296] width 34 height 9
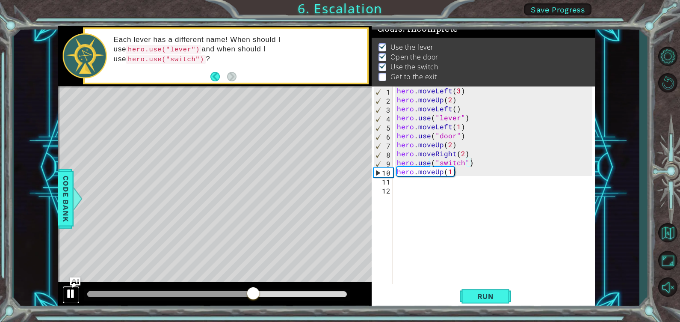
click at [73, 295] on div at bounding box center [70, 293] width 11 height 11
click at [442, 172] on div "hero . moveLeft ( 3 ) hero . moveUp ( 2 ) hero . moveLeft ( ) hero . use ( "lev…" at bounding box center [496, 194] width 202 height 216
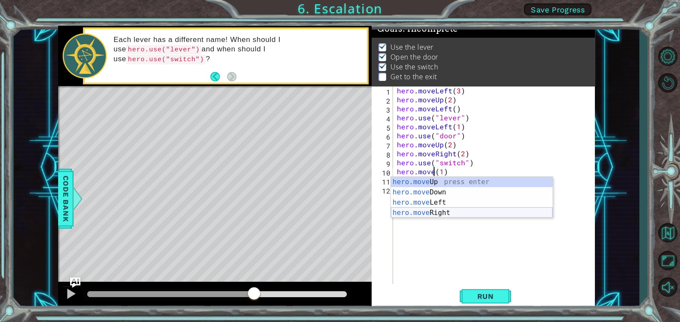
click at [431, 209] on div "hero.move Up press enter hero.move Down press enter hero.move Left press enter …" at bounding box center [472, 208] width 162 height 62
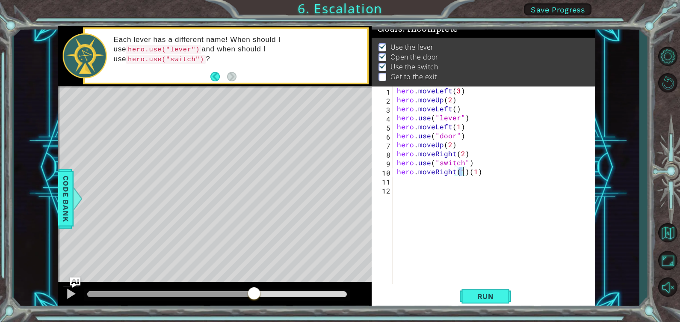
click at [480, 173] on div "hero . moveLeft ( 3 ) hero . moveUp ( 2 ) hero . moveLeft ( ) hero . use ( "lev…" at bounding box center [496, 194] width 202 height 216
click at [504, 294] on button "Run" at bounding box center [485, 296] width 51 height 22
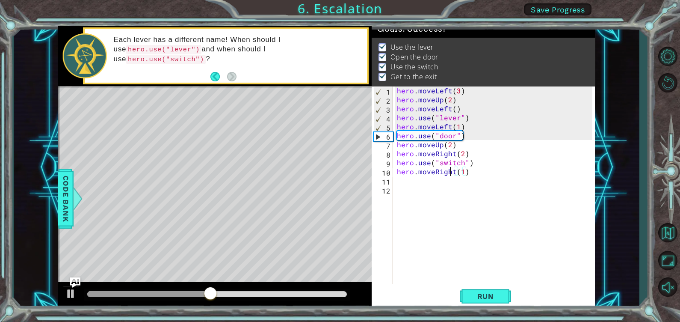
click at [451, 171] on div "hero . moveLeft ( 3 ) hero . moveUp ( 2 ) hero . moveLeft ( ) hero . use ( "lev…" at bounding box center [496, 194] width 202 height 216
click at [453, 171] on div "hero . moveLeft ( 3 ) hero . moveUp ( 2 ) hero . moveLeft ( ) hero . use ( "lev…" at bounding box center [496, 194] width 202 height 216
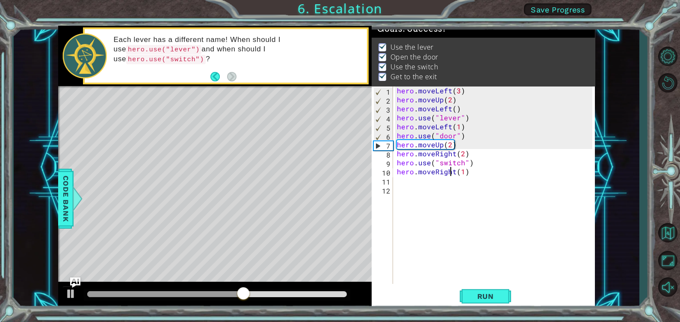
click at [453, 171] on div "hero . moveLeft ( 3 ) hero . moveUp ( 2 ) hero . moveLeft ( ) hero . use ( "lev…" at bounding box center [496, 194] width 202 height 216
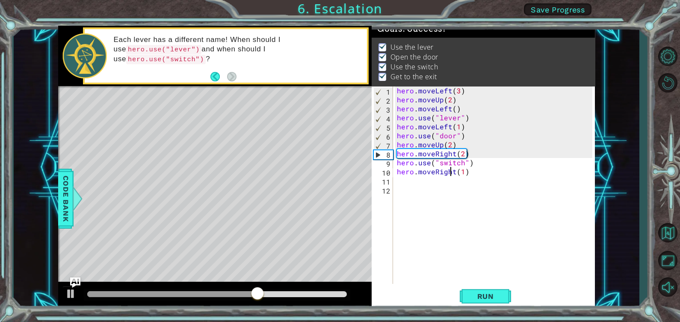
click at [456, 170] on div "hero . moveLeft ( 3 ) hero . moveUp ( 2 ) hero . moveLeft ( ) hero . use ( "lev…" at bounding box center [496, 194] width 202 height 216
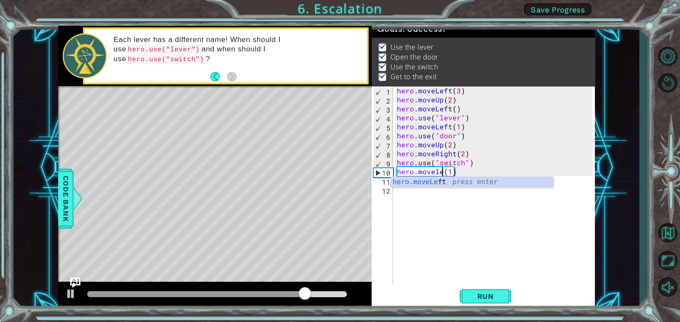
scroll to position [0, 3]
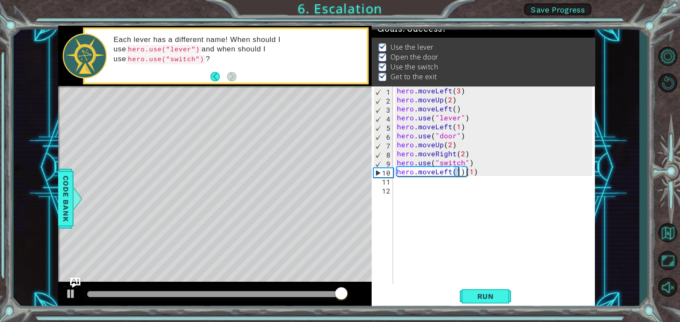
type textarea "hero.moveLeft(1)(1)"
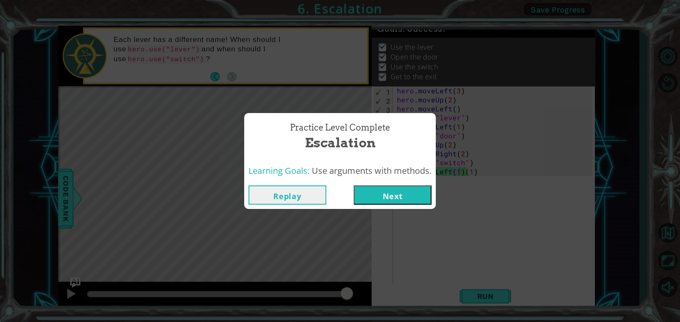
click at [385, 193] on button "Next" at bounding box center [393, 194] width 78 height 19
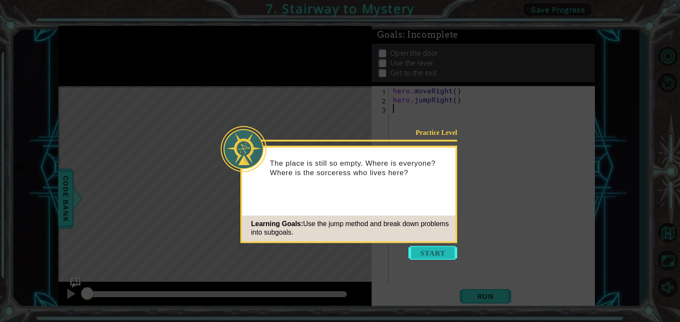
click at [441, 253] on button "Start" at bounding box center [433, 253] width 49 height 14
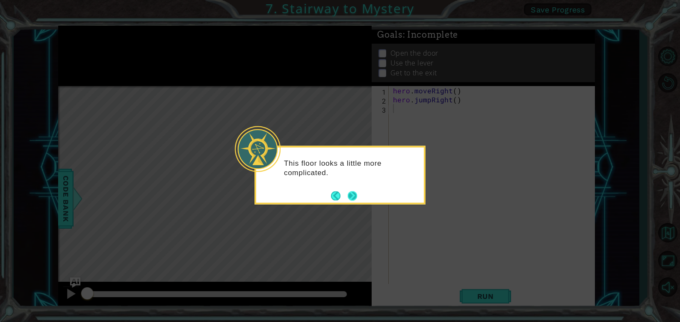
click at [353, 192] on button "Next" at bounding box center [352, 195] width 9 height 9
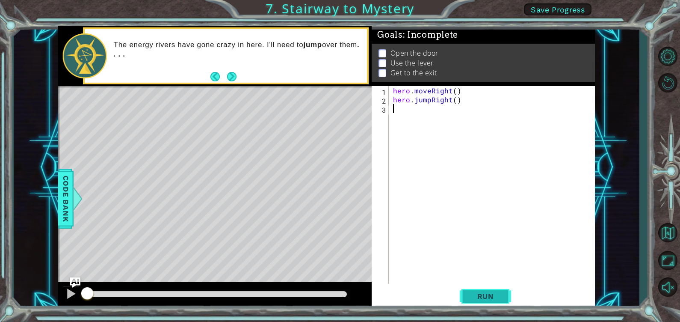
click at [492, 297] on span "Run" at bounding box center [486, 296] width 34 height 9
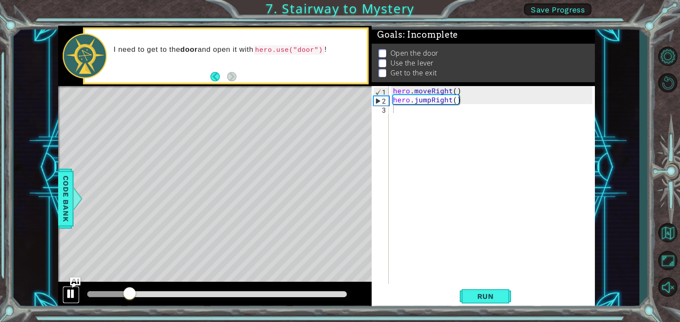
click at [68, 288] on div at bounding box center [70, 293] width 11 height 11
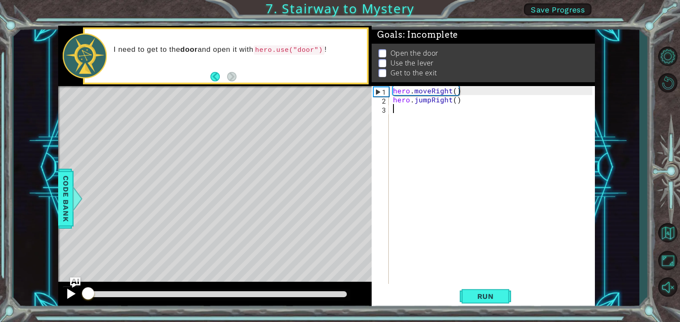
drag, startPoint x: 130, startPoint y: 291, endPoint x: 72, endPoint y: 293, distance: 58.2
click at [73, 293] on div at bounding box center [215, 295] width 314 height 27
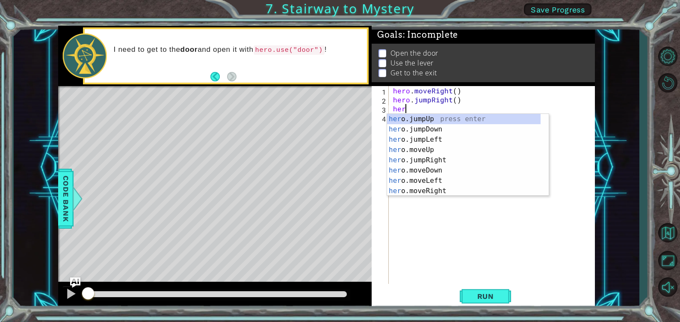
type textarea "hero"
click at [430, 148] on div "hero .jumpUp press enter hero .jumpDown press enter hero .jumpLeft press enter …" at bounding box center [464, 165] width 154 height 103
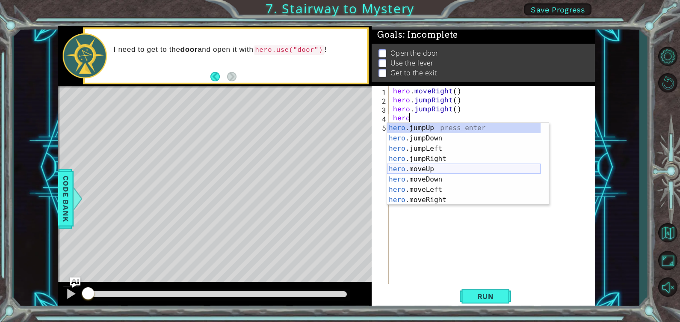
click at [446, 168] on div "hero .jumpUp press enter hero .jumpDown press enter hero .jumpLeft press enter …" at bounding box center [464, 174] width 154 height 103
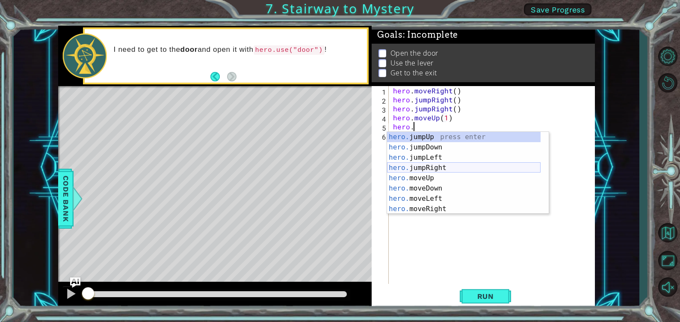
scroll to position [10, 0]
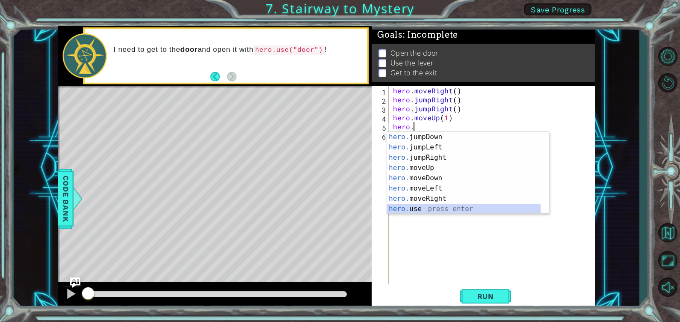
click at [448, 210] on div "hero. jumpDown press enter hero. jumpLeft press enter hero. jumpRight press ent…" at bounding box center [464, 183] width 154 height 103
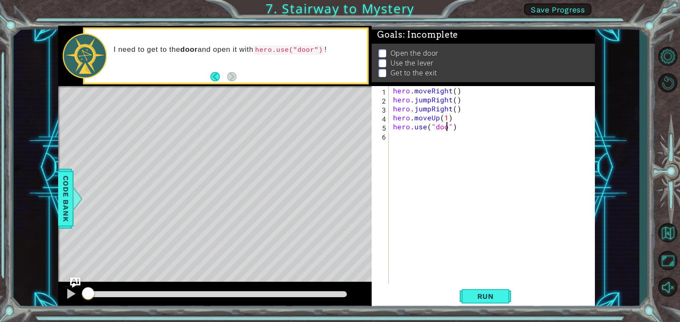
scroll to position [0, 3]
type textarea "hero.use("door")"
click at [396, 134] on div "hero . moveRight ( ) hero . jumpRight ( ) hero . jumpRight ( ) hero . moveUp ( …" at bounding box center [493, 194] width 205 height 216
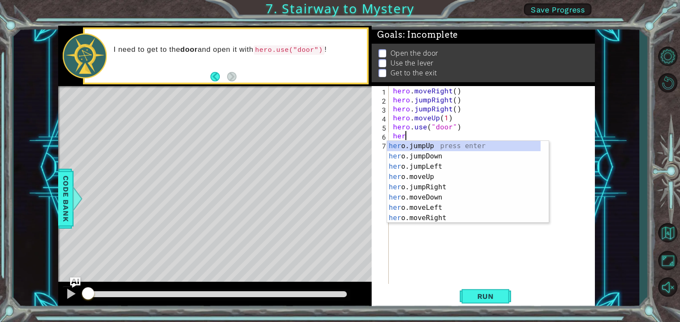
scroll to position [0, 0]
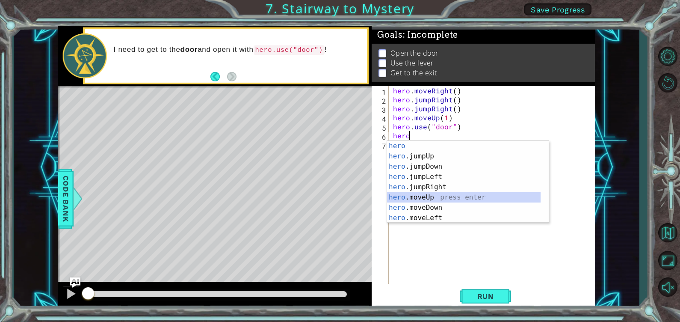
click at [442, 193] on div "hero press enter hero .jumpUp press enter hero .jumpDown press enter hero .jump…" at bounding box center [464, 192] width 154 height 103
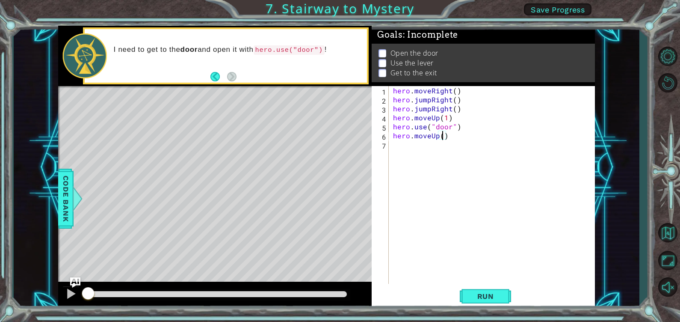
type textarea "hero.moveUp(2)"
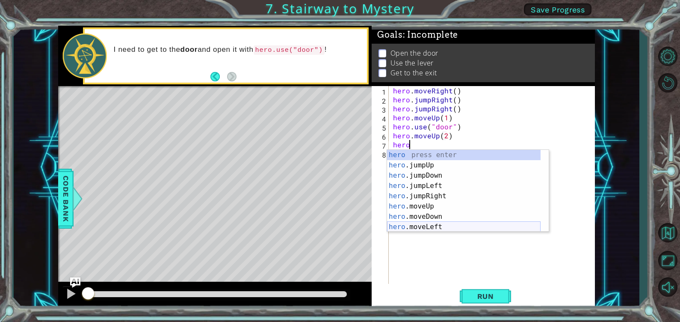
click at [419, 225] on div "hero press enter hero .jumpUp press enter hero .jumpDown press enter hero .jump…" at bounding box center [464, 201] width 154 height 103
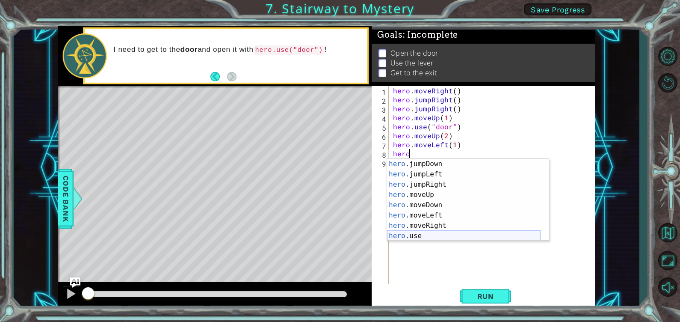
click at [432, 235] on div "hero .jumpDown press enter hero .jumpLeft press enter hero .jumpRight press ent…" at bounding box center [464, 210] width 154 height 103
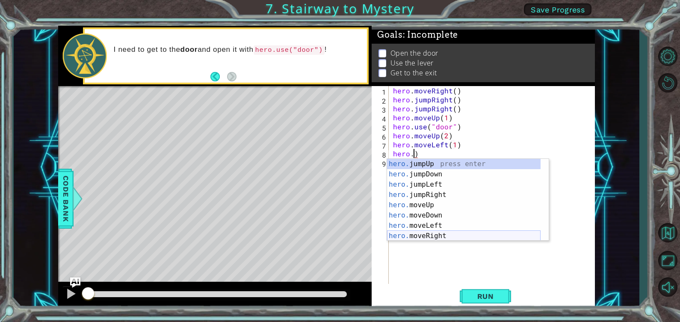
scroll to position [10, 0]
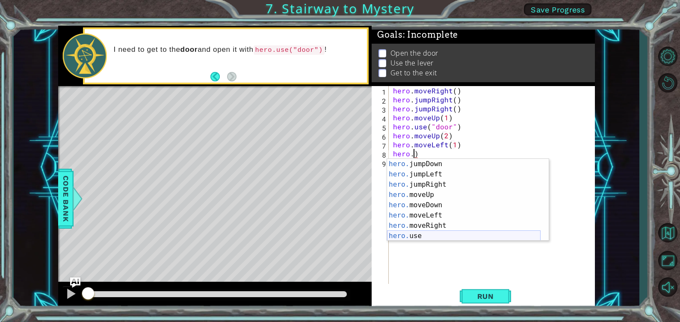
click at [412, 231] on div "hero. jumpDown press enter hero. jumpLeft press enter hero. jumpRight press ent…" at bounding box center [464, 210] width 154 height 103
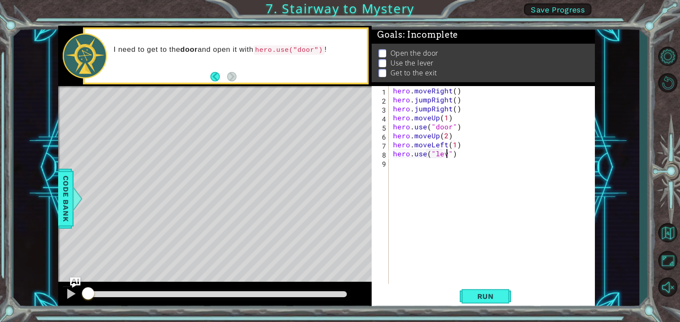
scroll to position [0, 3]
type textarea "hero.use("lever")"
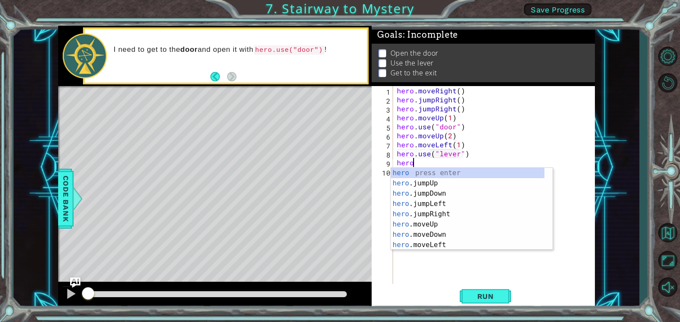
scroll to position [0, 0]
click at [436, 242] on div "hero press enter hero .jumpUp press enter hero .jumpDown press enter hero .jump…" at bounding box center [468, 219] width 154 height 103
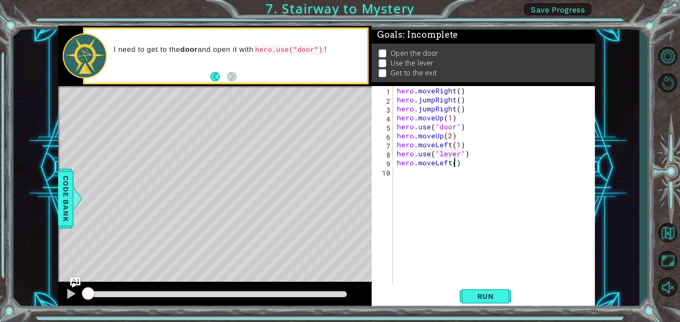
type textarea "hero.moveLeft(2)"
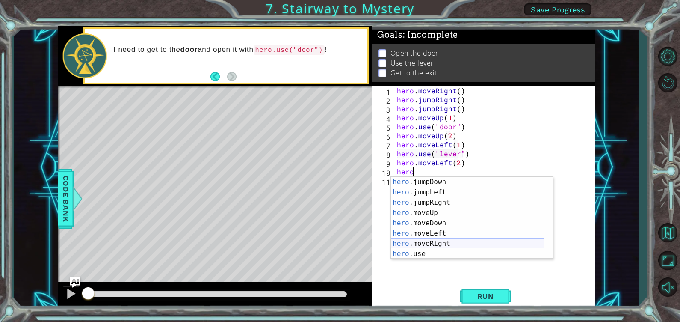
scroll to position [21, 0]
click at [445, 216] on div "hero .jumpDown press enter hero .jumpLeft press enter hero .jumpRight press ent…" at bounding box center [468, 228] width 154 height 103
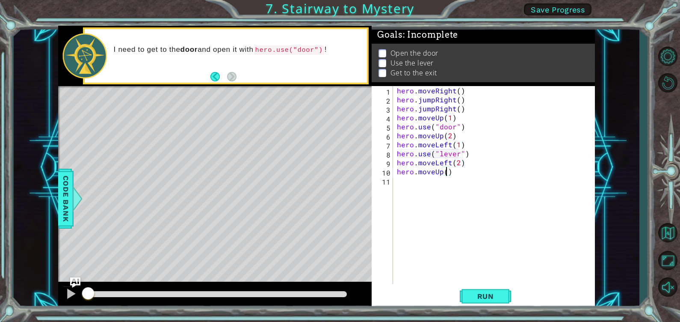
type textarea "hero.moveUp(2)"
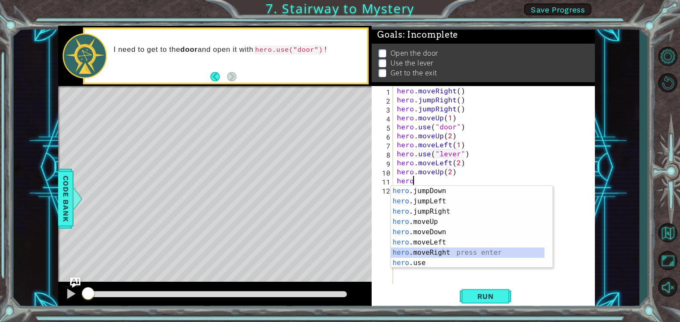
click at [431, 252] on div "hero .jumpDown press enter hero .jumpLeft press enter hero .jumpRight press ent…" at bounding box center [468, 237] width 154 height 103
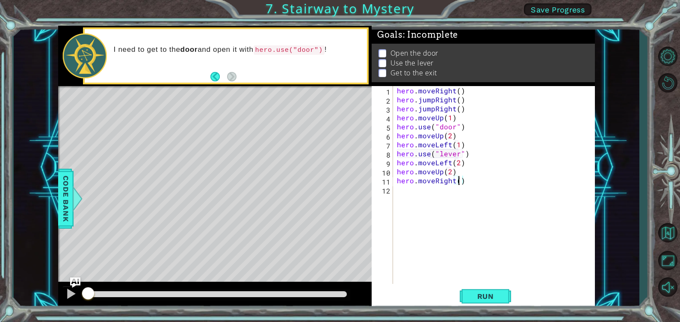
type textarea "hero.moveRight(2)"
click at [467, 290] on button "Run" at bounding box center [485, 296] width 51 height 22
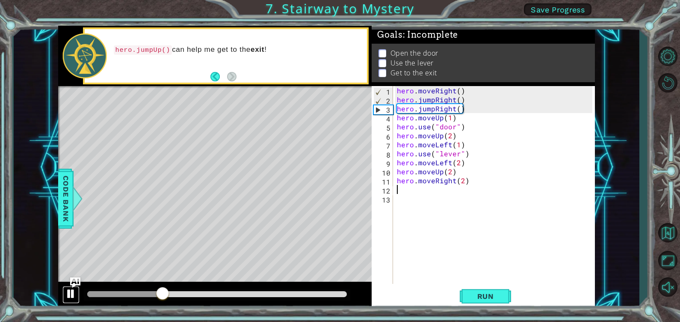
click at [71, 293] on div at bounding box center [70, 293] width 11 height 11
click at [64, 297] on button at bounding box center [70, 295] width 17 height 18
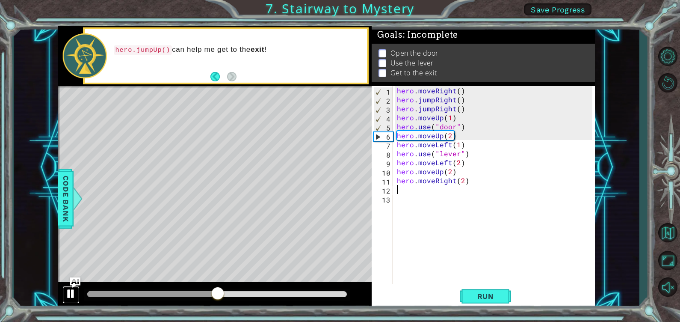
click at [68, 294] on div at bounding box center [70, 293] width 11 height 11
click at [433, 109] on div "hero . moveRight ( ) hero . jumpRight ( ) hero . jumpRight ( ) hero . moveUp ( …" at bounding box center [496, 194] width 202 height 216
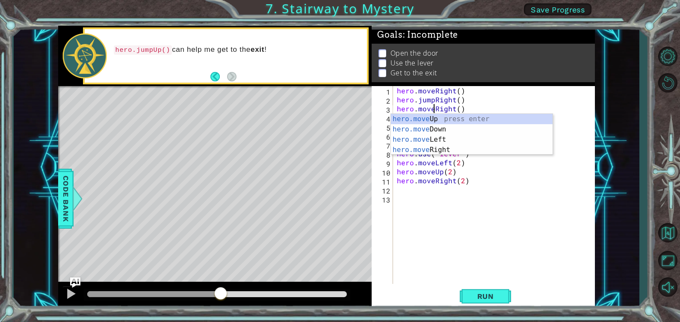
scroll to position [0, 2]
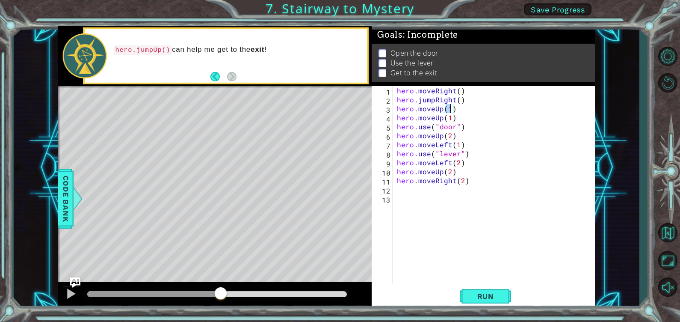
click at [471, 110] on div "hero . moveRight ( ) hero . jumpRight ( ) hero . moveUp ( 1 ) hero . moveUp ( 1…" at bounding box center [496, 194] width 202 height 216
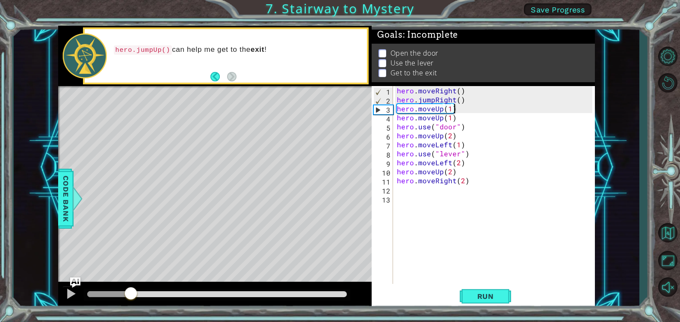
drag, startPoint x: 224, startPoint y: 291, endPoint x: 95, endPoint y: 300, distance: 130.0
click at [123, 300] on div at bounding box center [130, 293] width 15 height 15
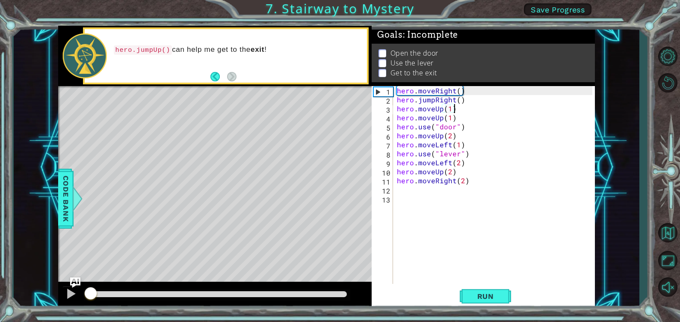
drag, startPoint x: 90, startPoint y: 300, endPoint x: 81, endPoint y: 300, distance: 9.0
click at [83, 300] on div at bounding box center [90, 293] width 15 height 15
click at [470, 291] on button "Run" at bounding box center [485, 296] width 51 height 22
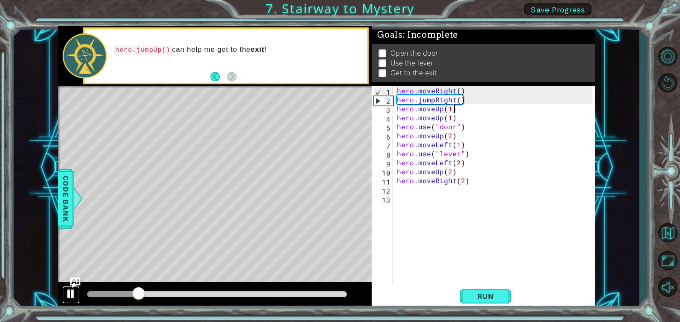
click at [75, 293] on div at bounding box center [70, 293] width 11 height 11
click at [444, 107] on div "hero . moveRight ( ) hero . jumpRight ( ) hero . moveUp ( 1 ) hero . moveUp ( 1…" at bounding box center [496, 194] width 202 height 216
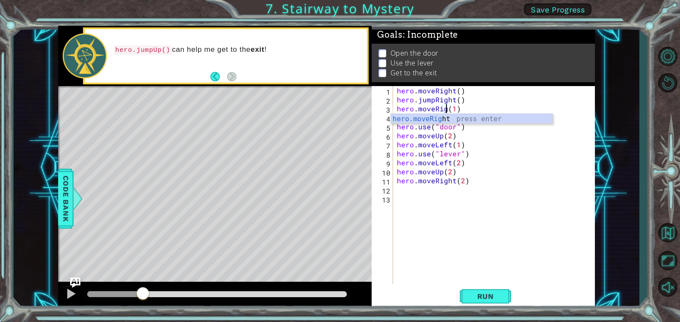
scroll to position [0, 3]
click at [458, 107] on div "hero . moveRight ( ) hero . jumpRight ( ) hero . moveRight ) ( 1 ) hero . moveU…" at bounding box center [496, 194] width 202 height 216
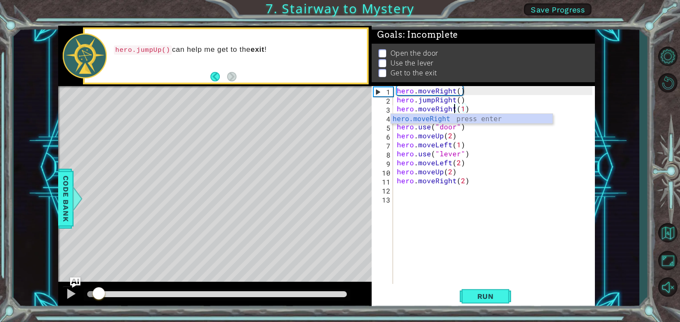
drag, startPoint x: 142, startPoint y: 297, endPoint x: 91, endPoint y: 294, distance: 51.0
click at [91, 294] on div at bounding box center [98, 293] width 15 height 15
click at [483, 297] on span "Run" at bounding box center [486, 296] width 34 height 9
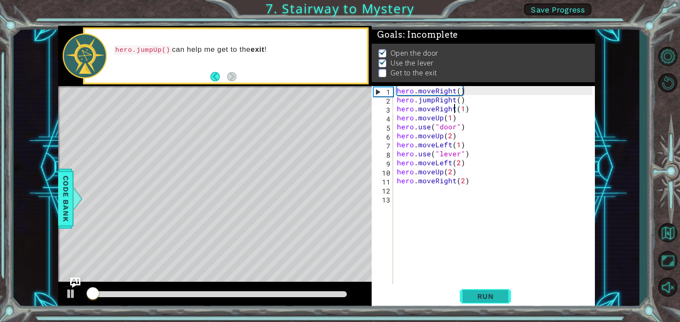
scroll to position [5, 0]
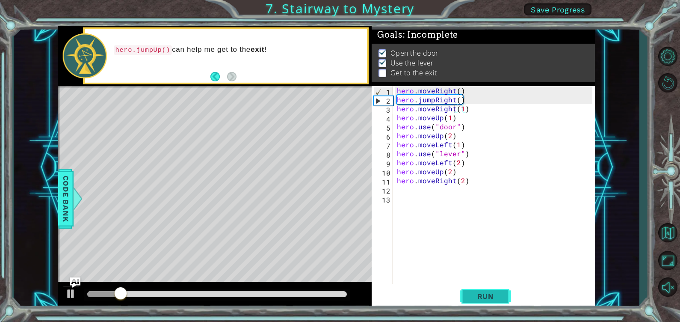
click at [483, 297] on span "Run" at bounding box center [486, 296] width 34 height 9
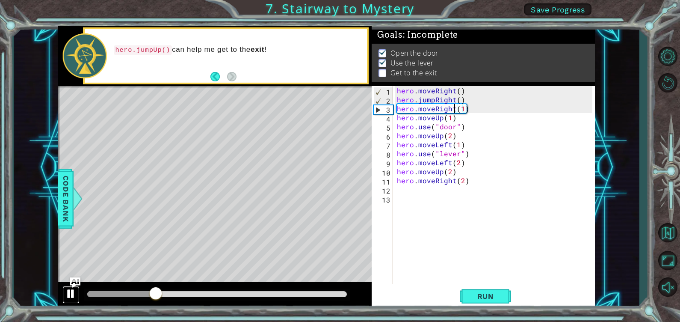
click at [73, 295] on div at bounding box center [70, 293] width 11 height 11
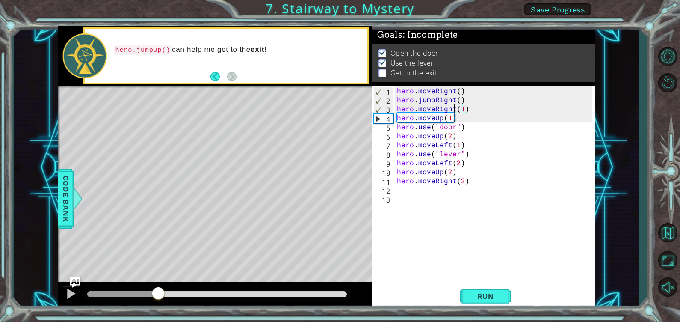
click at [455, 171] on div "hero . moveRight ( ) hero . jumpRight ( ) hero . moveRight ( 1 ) hero . moveUp …" at bounding box center [496, 194] width 202 height 216
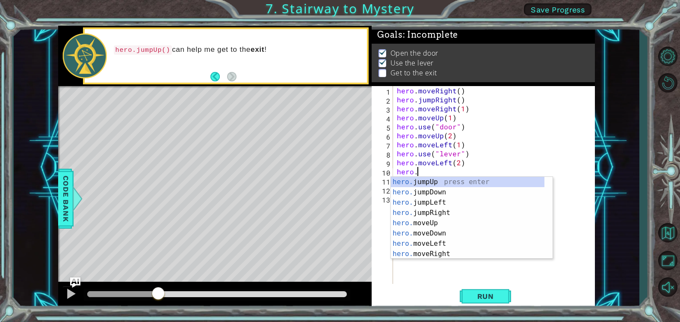
scroll to position [0, 1]
type textarea "hero.ju"
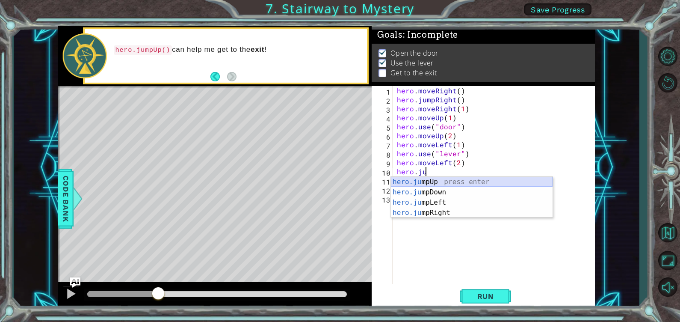
click at [442, 182] on div "hero.ju mpUp press enter hero.ju mpDown press enter hero.[PERSON_NAME] mpLeft p…" at bounding box center [472, 208] width 162 height 62
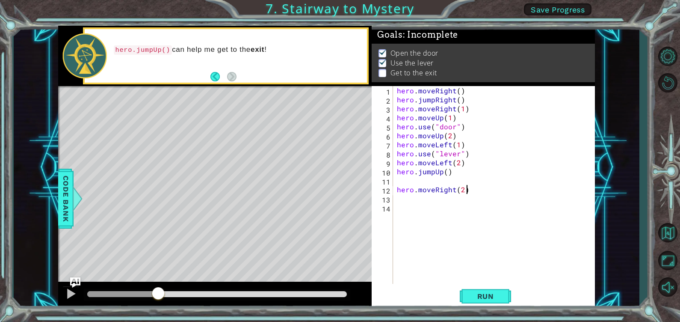
click at [465, 186] on div "hero . moveRight ( ) hero . jumpRight ( ) hero . moveRight ( 1 ) hero . moveUp …" at bounding box center [496, 194] width 202 height 216
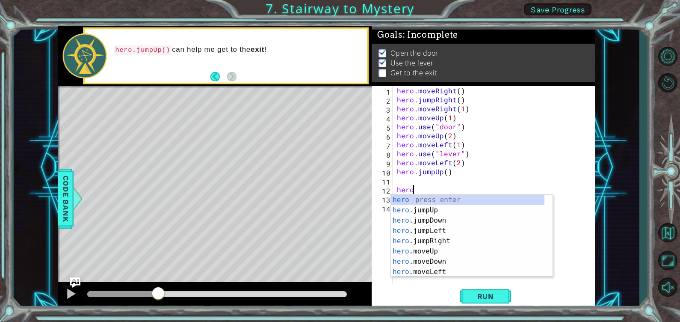
type textarea "h"
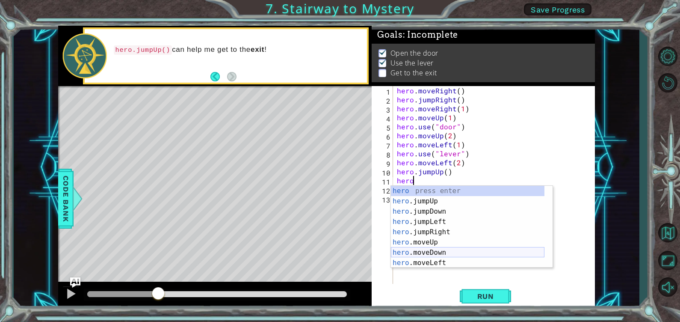
scroll to position [21, 0]
click at [440, 252] on div "hero .jumpDown press enter hero .jumpLeft press enter hero .jumpRight press ent…" at bounding box center [468, 237] width 154 height 103
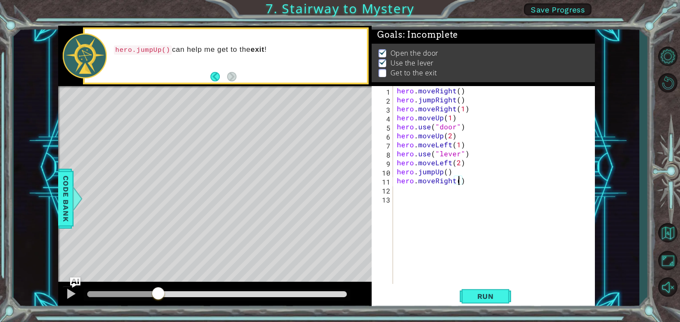
scroll to position [0, 3]
type textarea "hero.moveRight(2)"
click at [495, 294] on span "Run" at bounding box center [486, 296] width 34 height 9
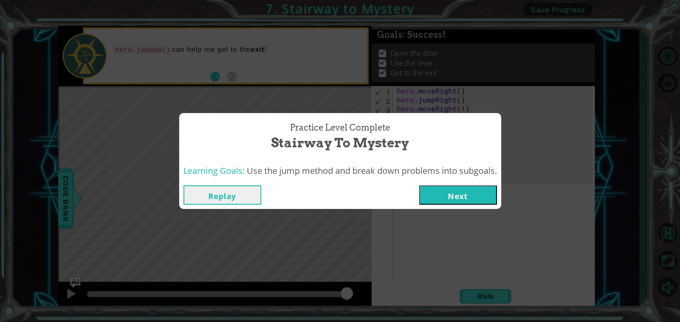
click at [456, 193] on button "Next" at bounding box center [458, 194] width 78 height 19
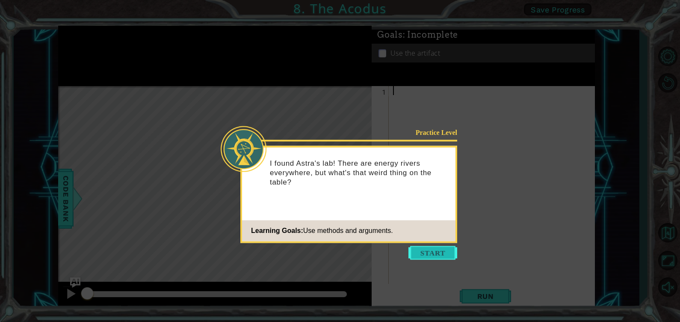
click at [424, 249] on button "Start" at bounding box center [433, 253] width 49 height 14
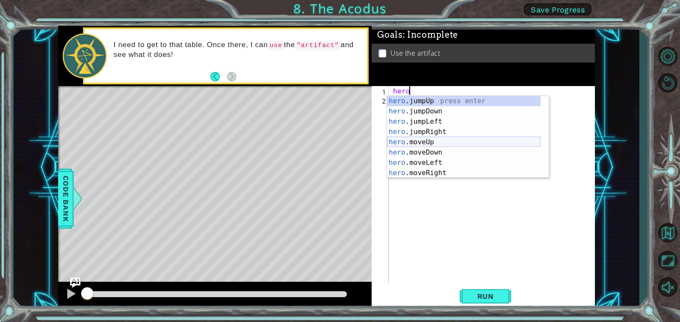
click at [432, 138] on div "hero .jumpUp press enter hero .jumpDown press enter hero .jumpLeft press enter …" at bounding box center [464, 147] width 154 height 103
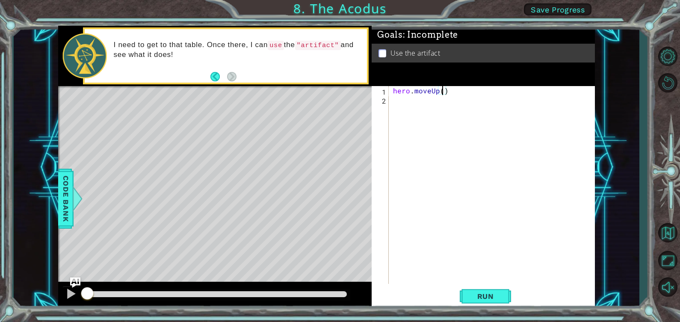
type textarea "hero.moveUp(2)"
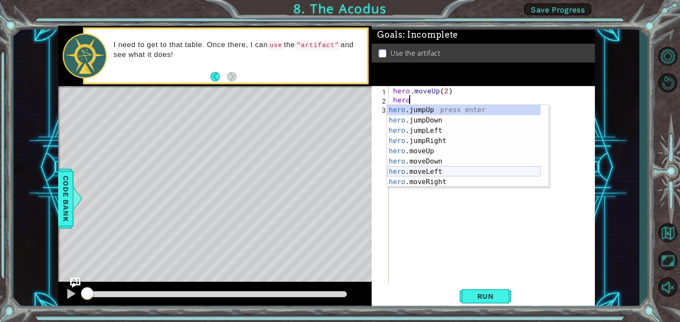
click at [434, 171] on div "hero .jumpUp press enter hero .jumpDown press enter hero .jumpLeft press enter …" at bounding box center [464, 156] width 154 height 103
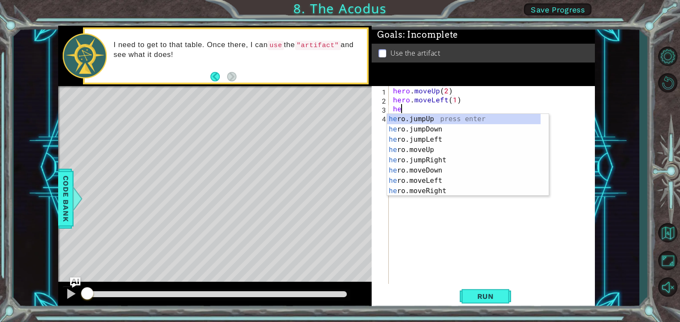
scroll to position [0, 4]
click at [440, 167] on div "hero .jumpUp press enter hero .jumpDown press enter hero .jumpLeft press enter …" at bounding box center [464, 165] width 154 height 103
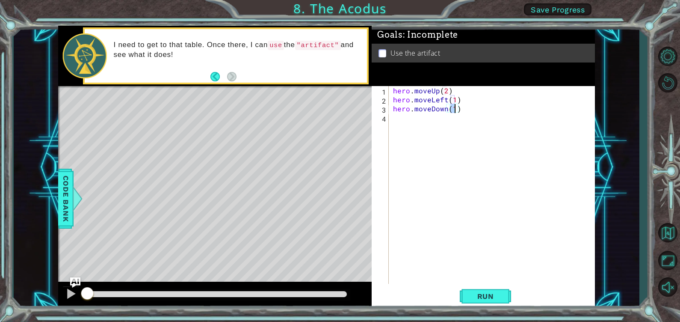
scroll to position [0, 3]
type textarea "hero.moveDown(2)"
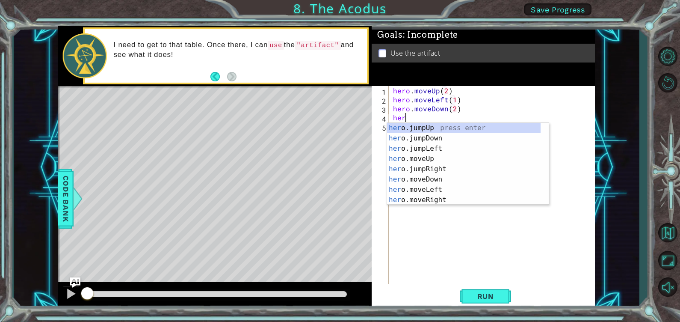
type textarea "hero"
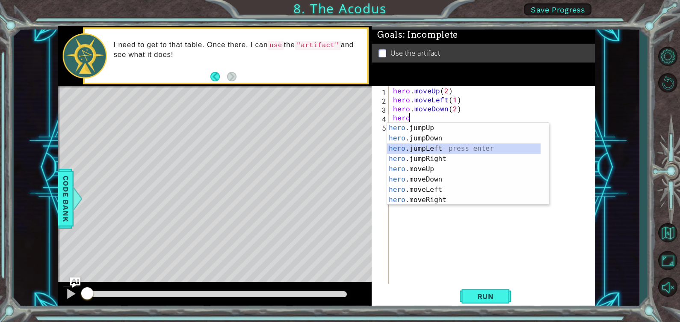
click at [443, 145] on div "hero .jumpUp press enter hero .jumpDown press enter hero .jumpLeft press enter …" at bounding box center [464, 174] width 154 height 103
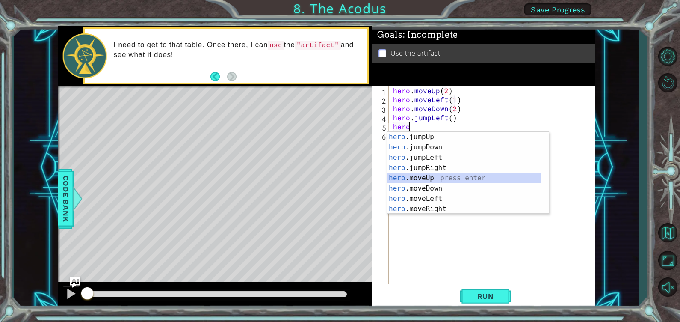
click at [436, 180] on div "hero .jumpUp press enter hero .jumpDown press enter hero .jumpLeft press enter …" at bounding box center [464, 183] width 154 height 103
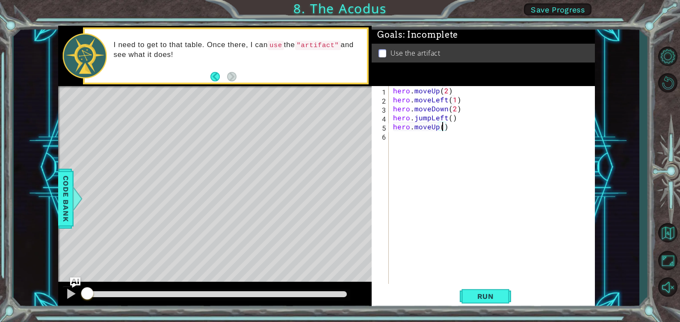
type textarea "hero.moveUp(2)"
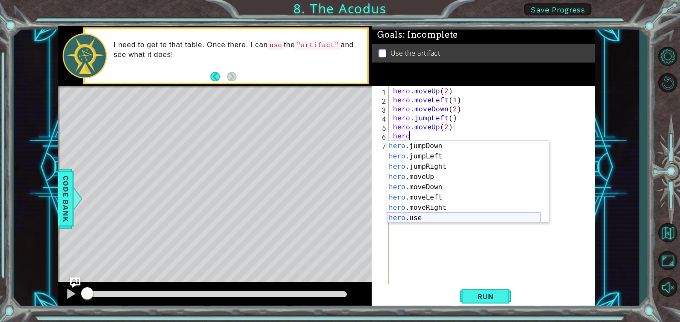
scroll to position [21, 0]
click at [432, 210] on div "hero .jumpDown press enter hero .jumpLeft press enter hero .jumpRight press ent…" at bounding box center [464, 192] width 154 height 103
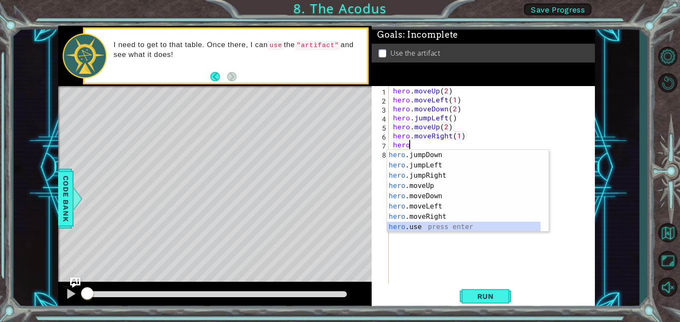
click at [446, 223] on div "hero .jumpDown press enter hero .jumpLeft press enter hero .jumpRight press ent…" at bounding box center [464, 201] width 154 height 103
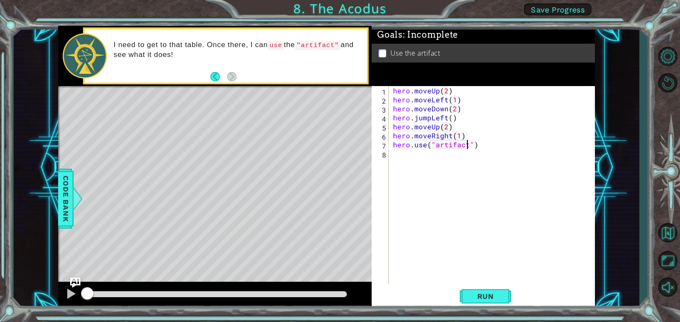
scroll to position [0, 4]
type textarea "hero.use("artifact")"
click at [494, 297] on span "Run" at bounding box center [486, 296] width 34 height 9
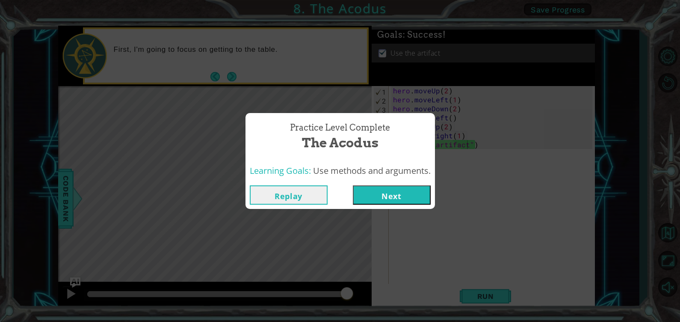
click at [415, 193] on button "Next" at bounding box center [392, 194] width 78 height 19
